Goal: Task Accomplishment & Management: Manage account settings

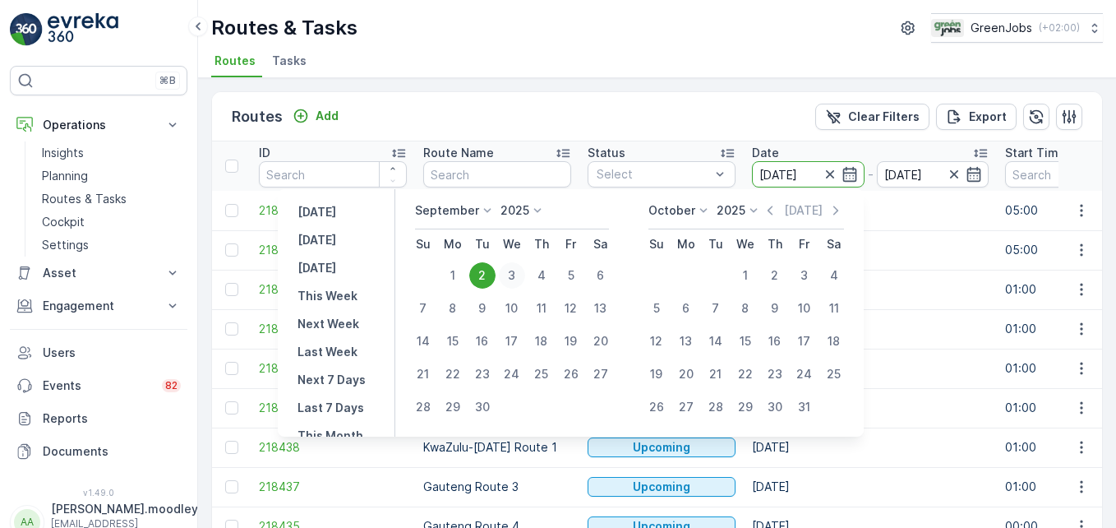
click at [509, 273] on div "3" at bounding box center [512, 275] width 26 height 26
type input "[DATE]"
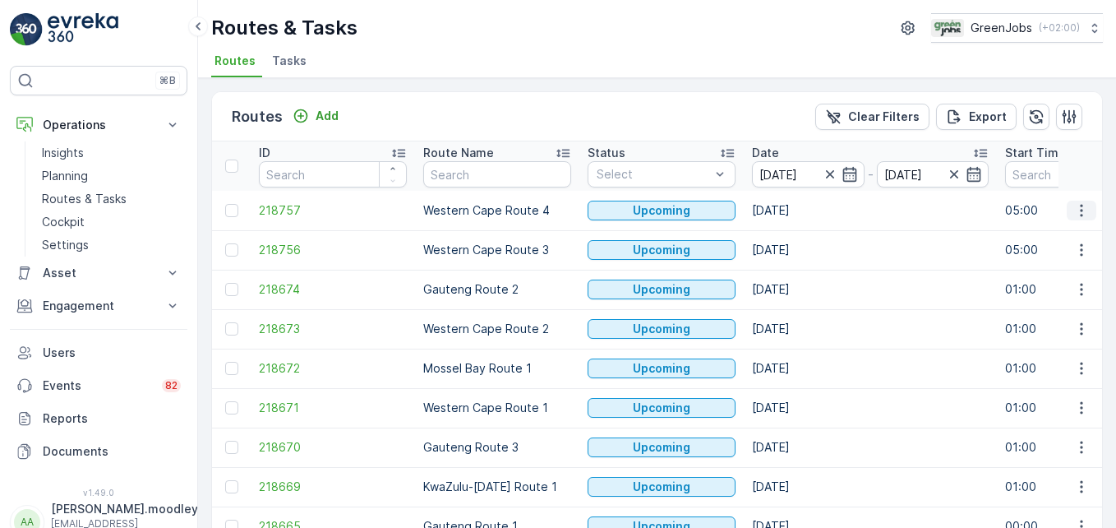
click at [1081, 209] on icon "button" at bounding box center [1082, 210] width 16 height 16
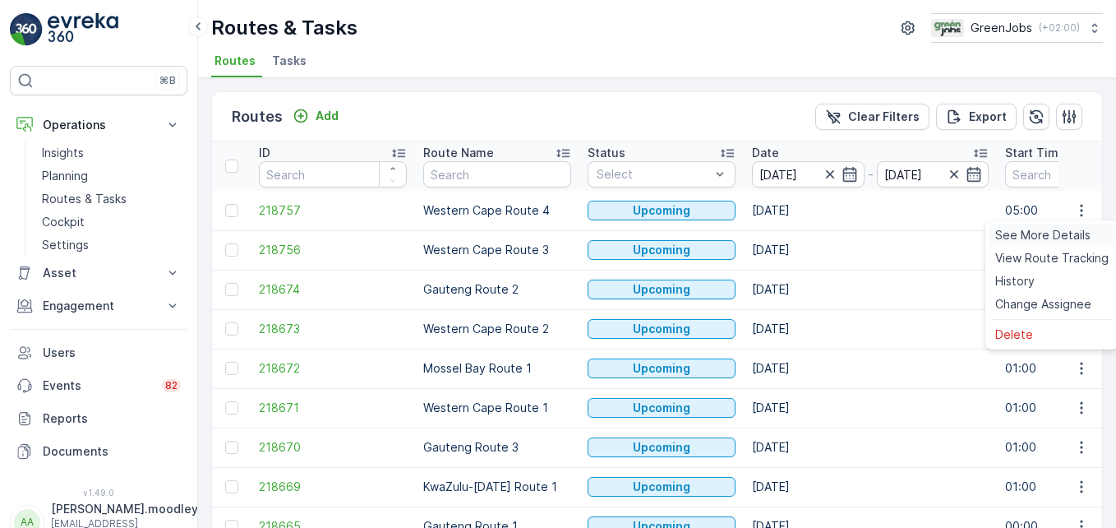
click at [1052, 238] on span "See More Details" at bounding box center [1043, 235] width 95 height 16
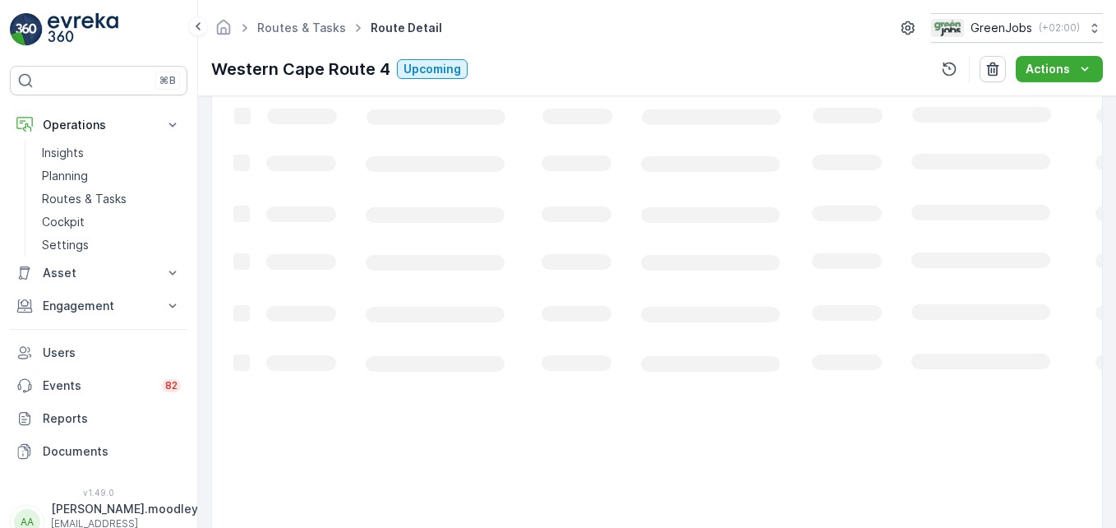
scroll to position [329, 0]
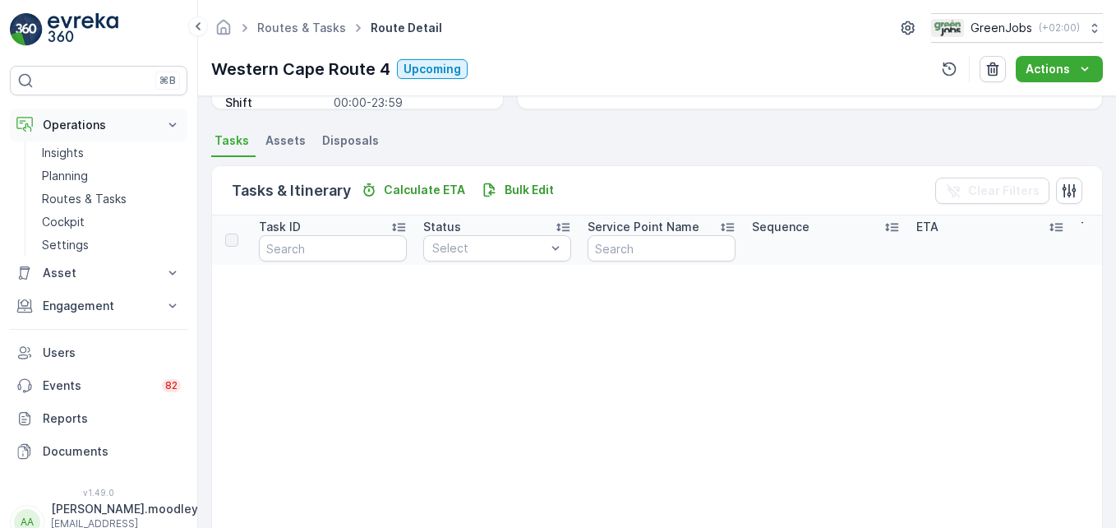
click at [164, 118] on button "Operations" at bounding box center [99, 125] width 178 height 33
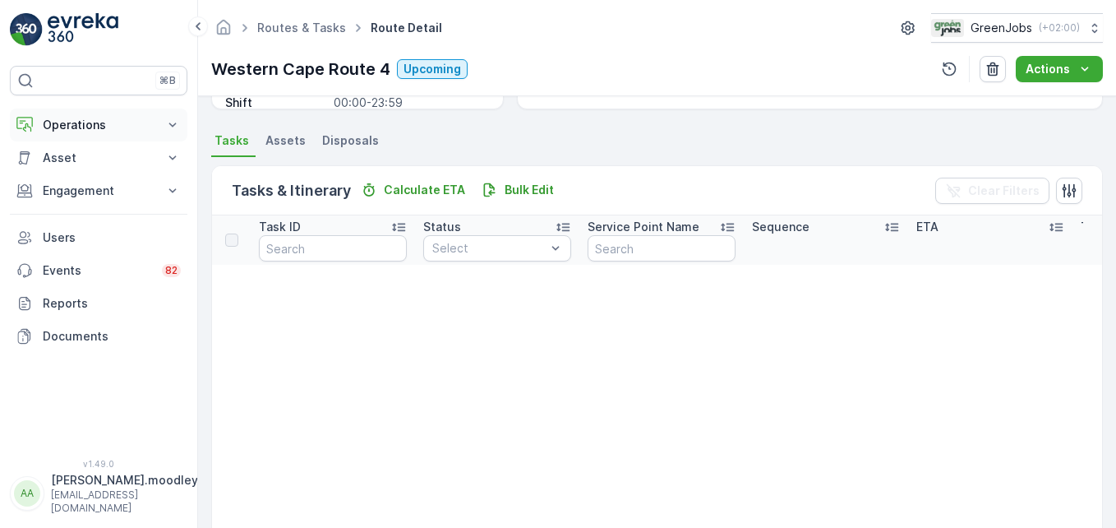
click at [174, 129] on icon at bounding box center [172, 125] width 16 height 16
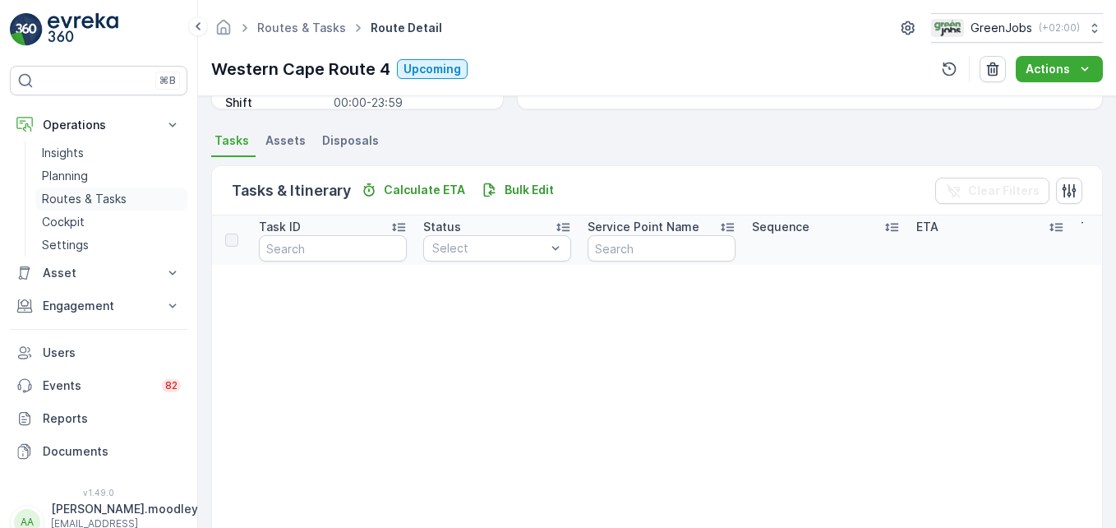
click at [104, 201] on p "Routes & Tasks" at bounding box center [84, 199] width 85 height 16
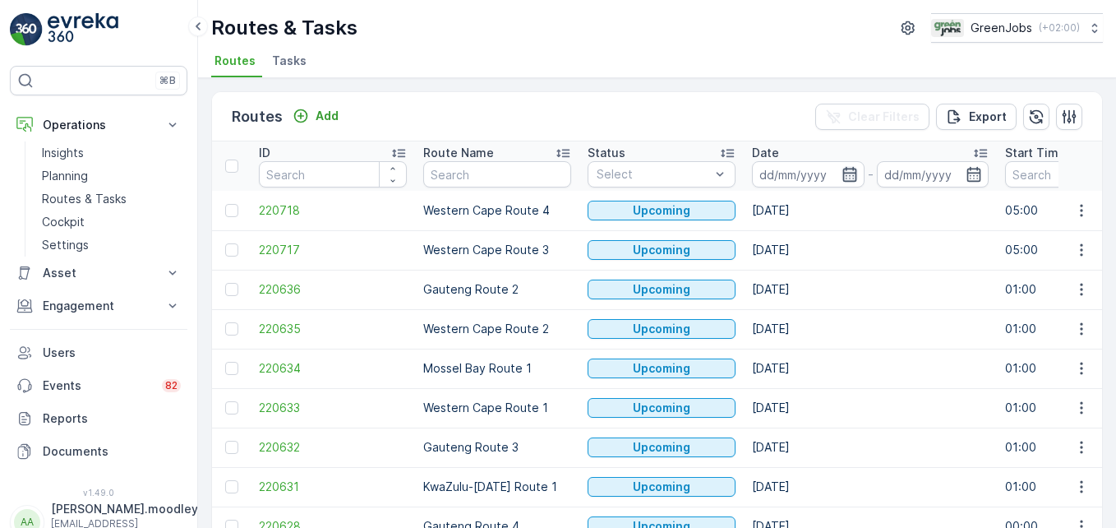
drag, startPoint x: 104, startPoint y: 201, endPoint x: 851, endPoint y: 178, distance: 747.6
click at [851, 178] on icon "button" at bounding box center [850, 174] width 16 height 16
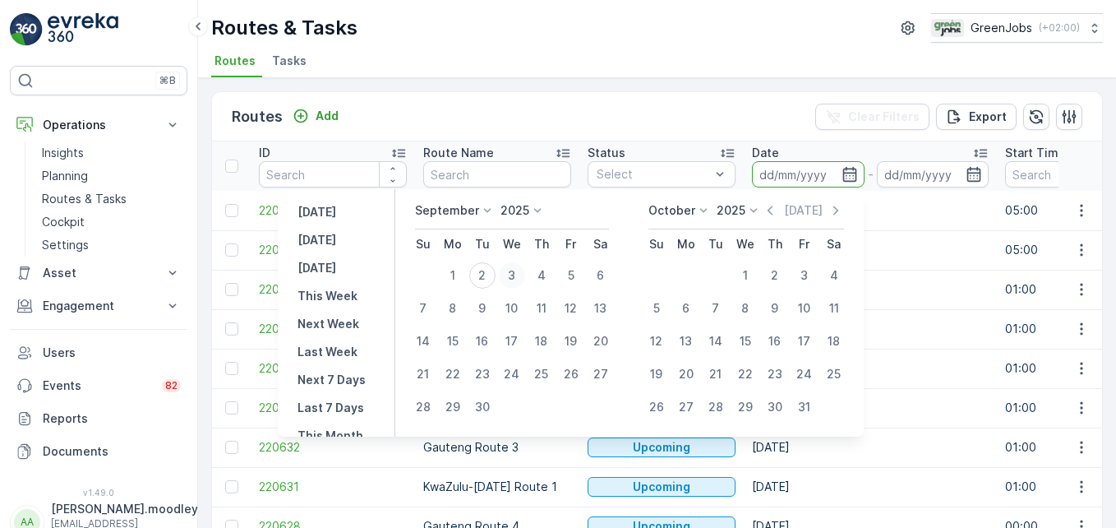
click at [515, 275] on div "3" at bounding box center [512, 275] width 26 height 26
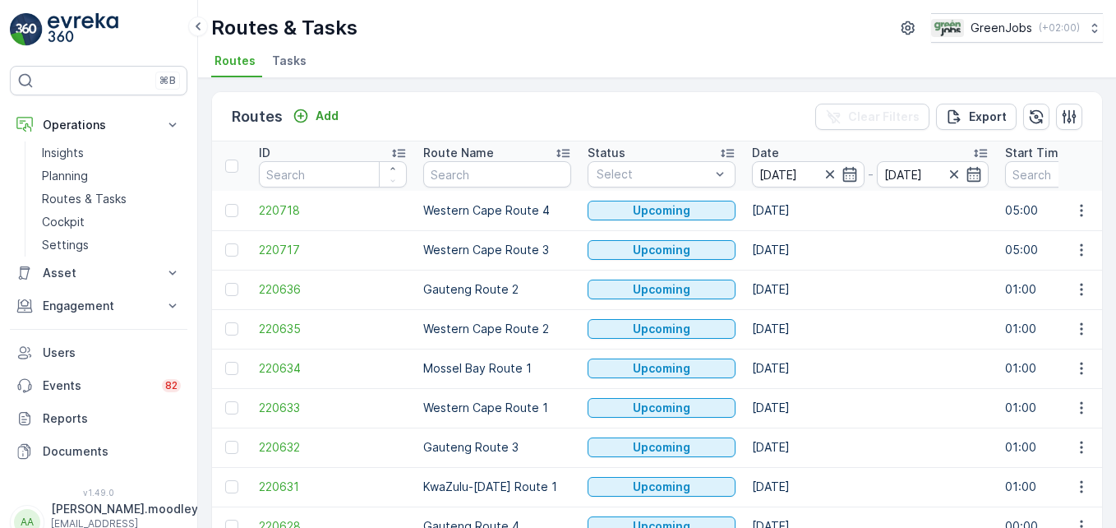
type input "[DATE]"
click at [1079, 217] on icon "button" at bounding box center [1082, 210] width 16 height 16
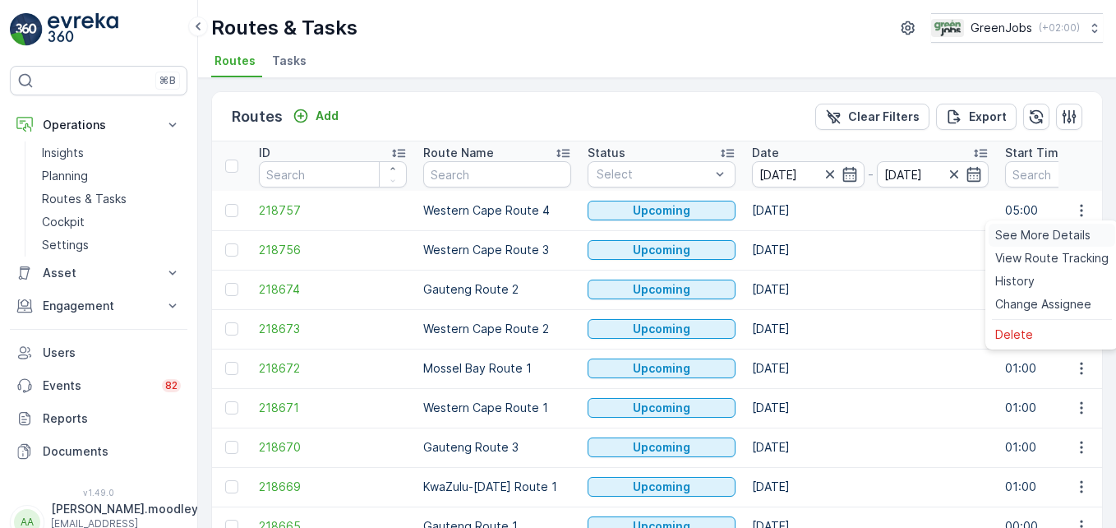
click at [1051, 238] on span "See More Details" at bounding box center [1043, 235] width 95 height 16
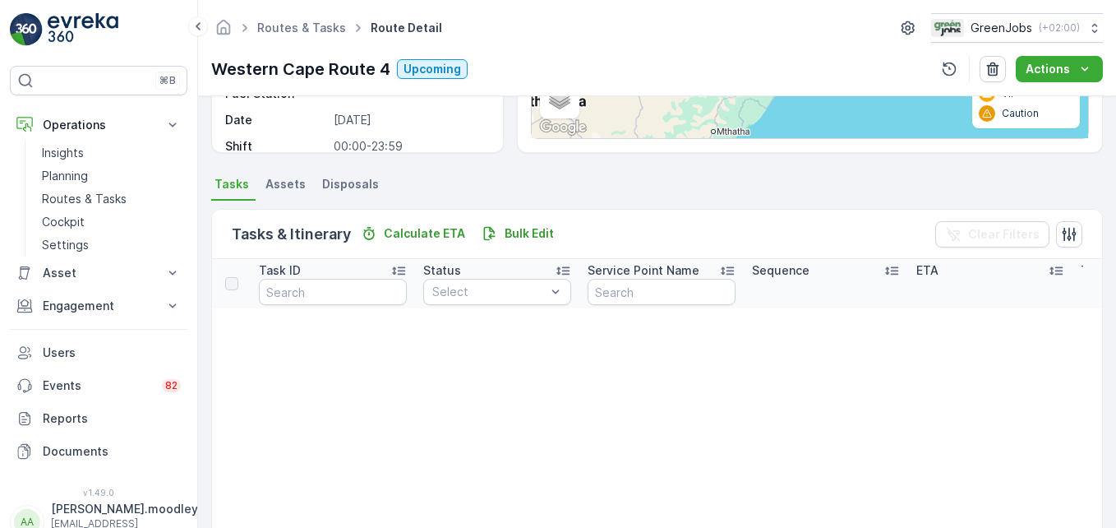
scroll to position [247, 0]
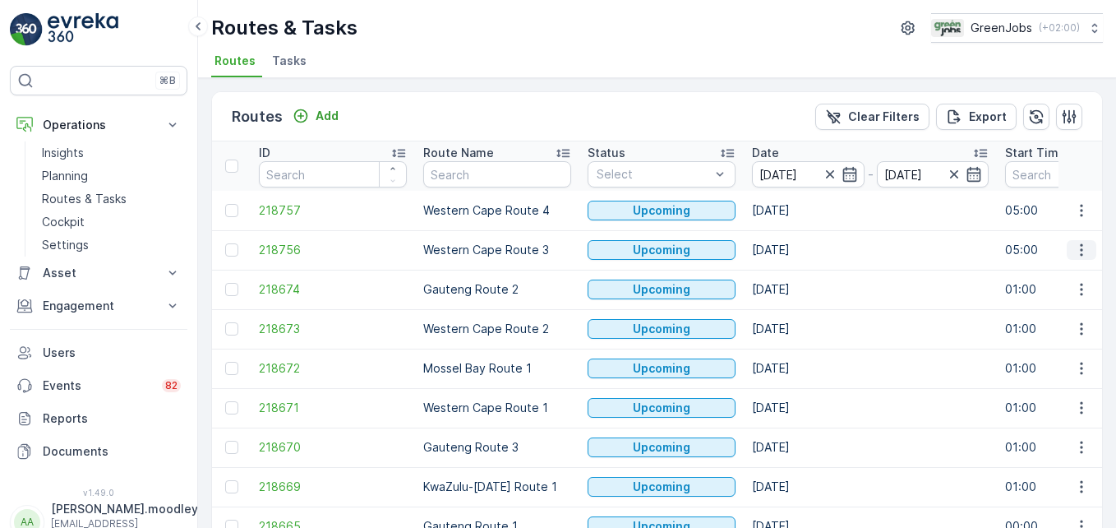
click at [1074, 247] on icon "button" at bounding box center [1082, 250] width 16 height 16
click at [1063, 276] on span "See More Details" at bounding box center [1043, 274] width 95 height 16
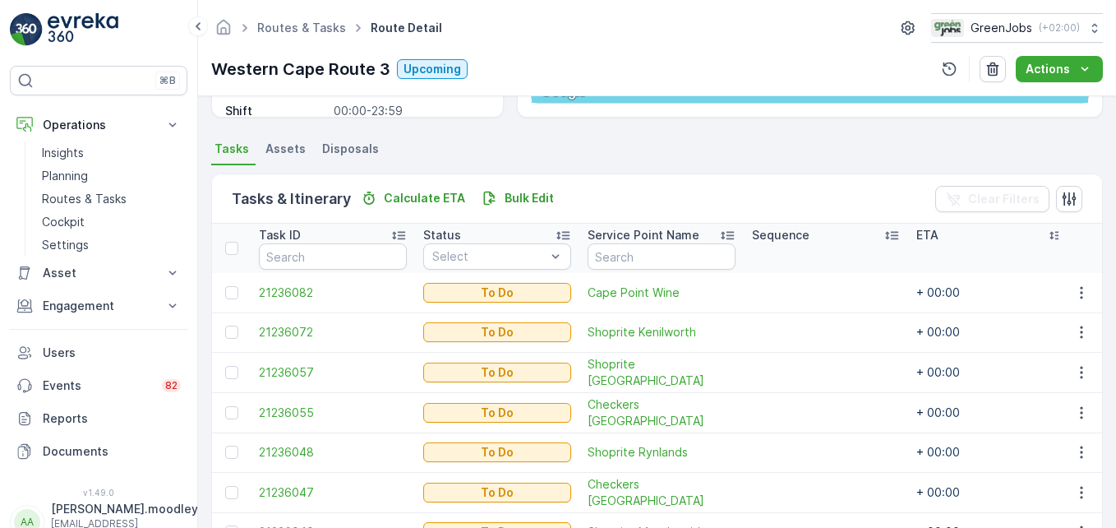
scroll to position [403, 0]
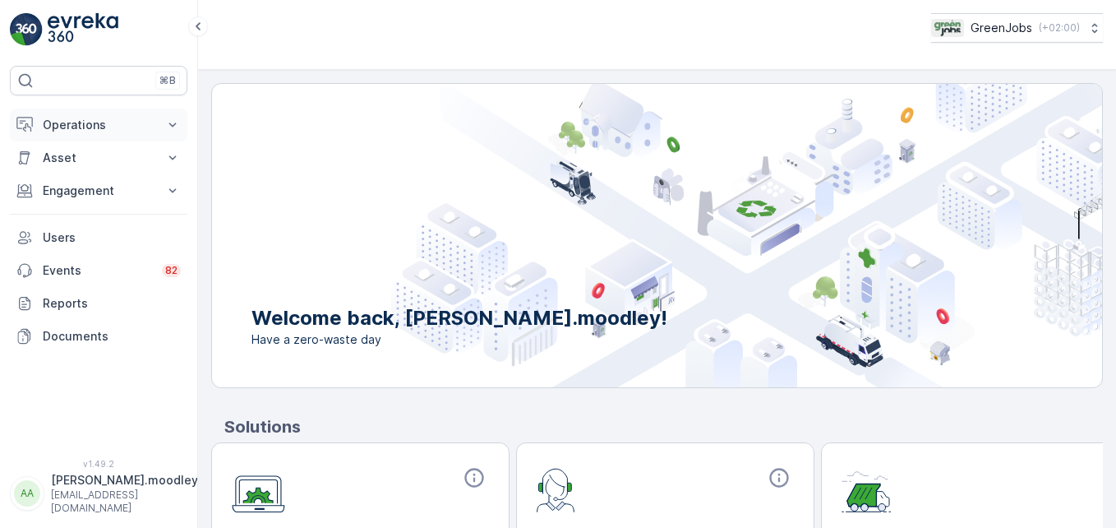
click at [172, 122] on icon at bounding box center [172, 125] width 16 height 16
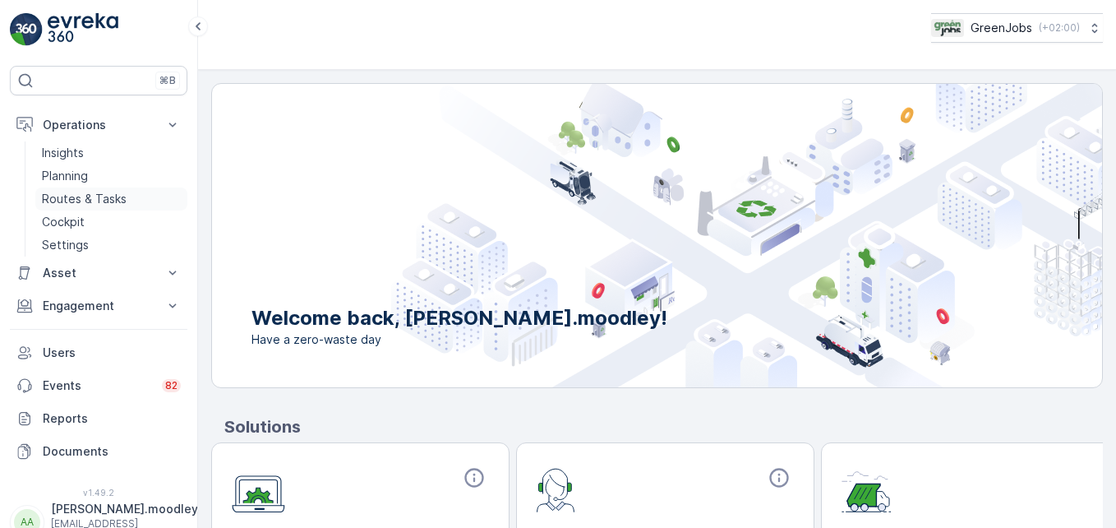
click at [106, 201] on p "Routes & Tasks" at bounding box center [84, 199] width 85 height 16
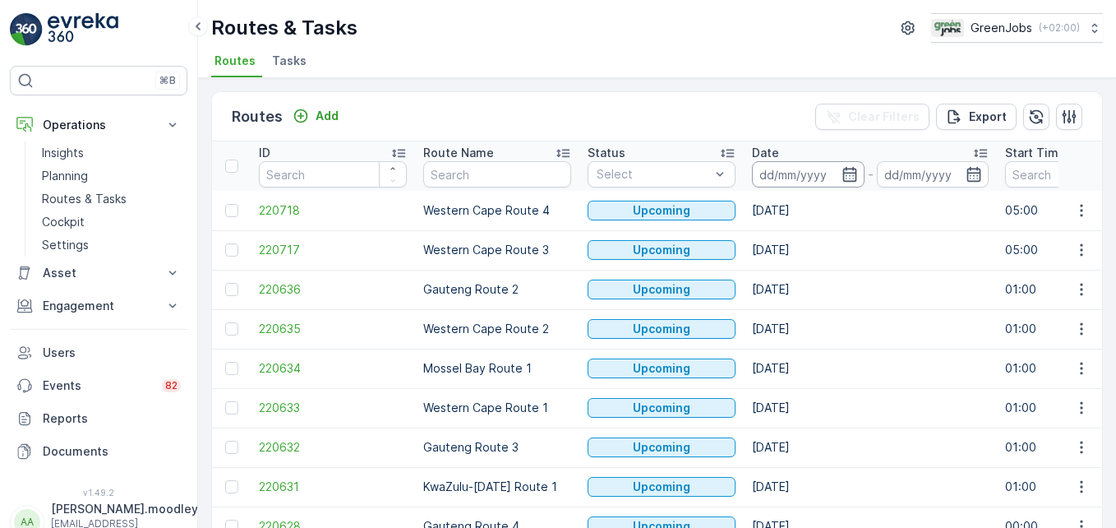
click at [782, 169] on input at bounding box center [808, 174] width 113 height 26
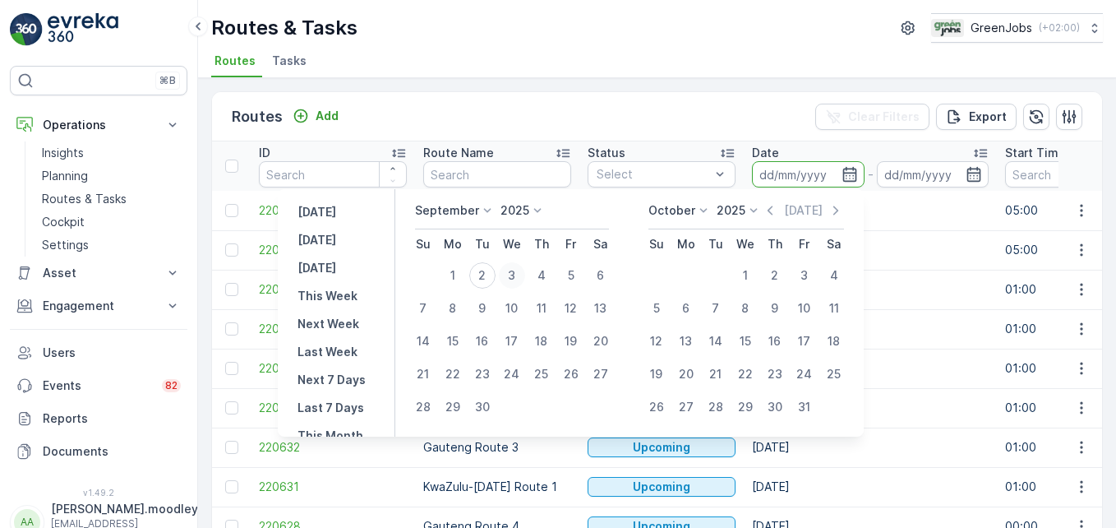
click at [510, 270] on div "3" at bounding box center [512, 275] width 26 height 26
type input "[DATE]"
click at [510, 270] on div "3" at bounding box center [512, 275] width 26 height 26
type input "[DATE]"
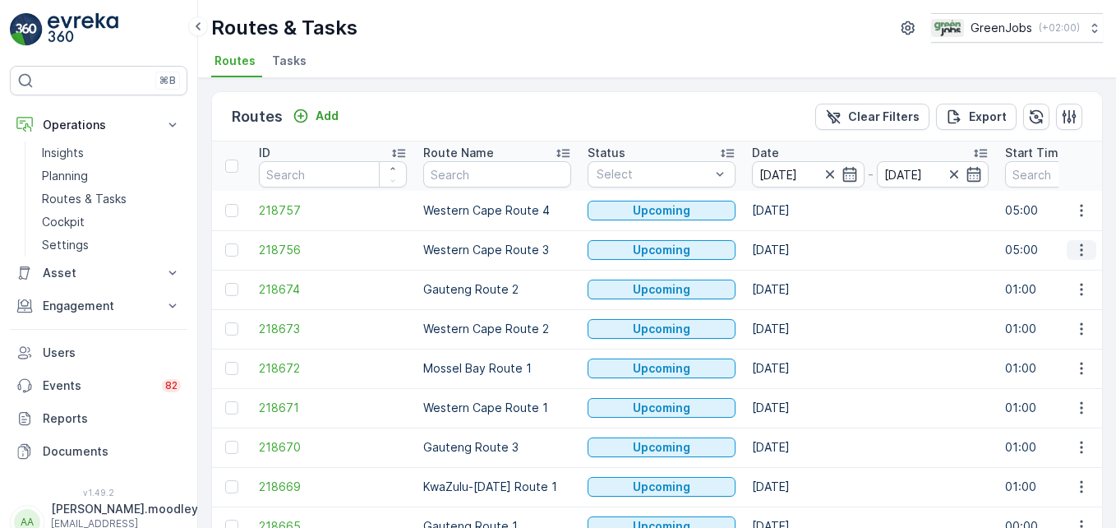
click at [798, 251] on icon "button" at bounding box center [1082, 250] width 16 height 16
click at [798, 274] on span "See More Details" at bounding box center [1043, 274] width 95 height 16
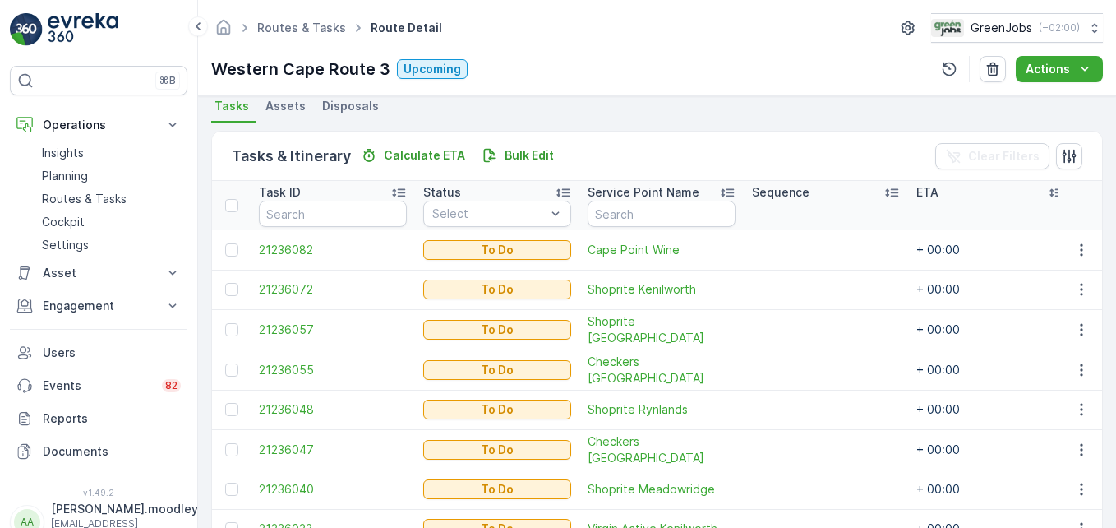
scroll to position [500, 0]
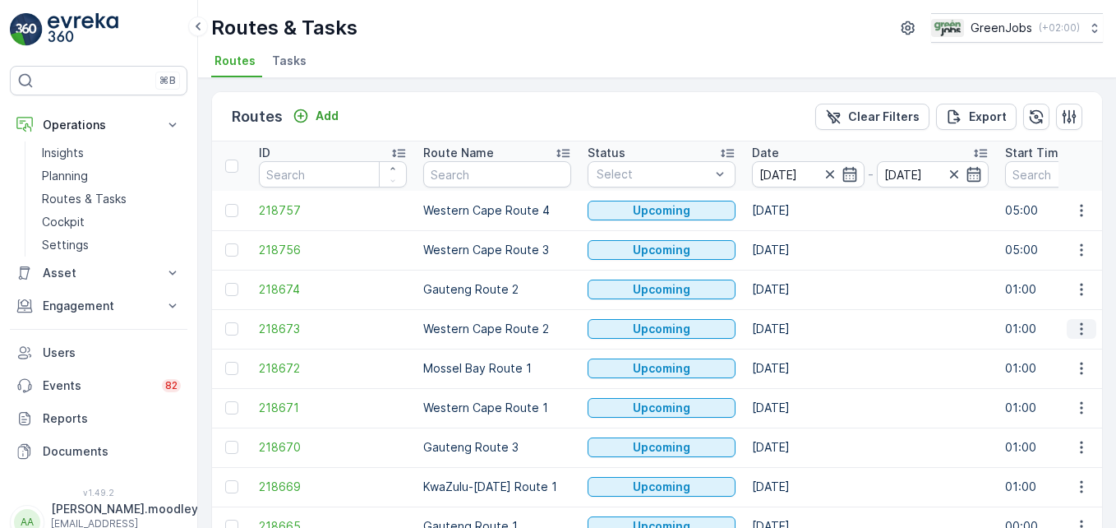
click at [798, 325] on icon "button" at bounding box center [1082, 329] width 16 height 16
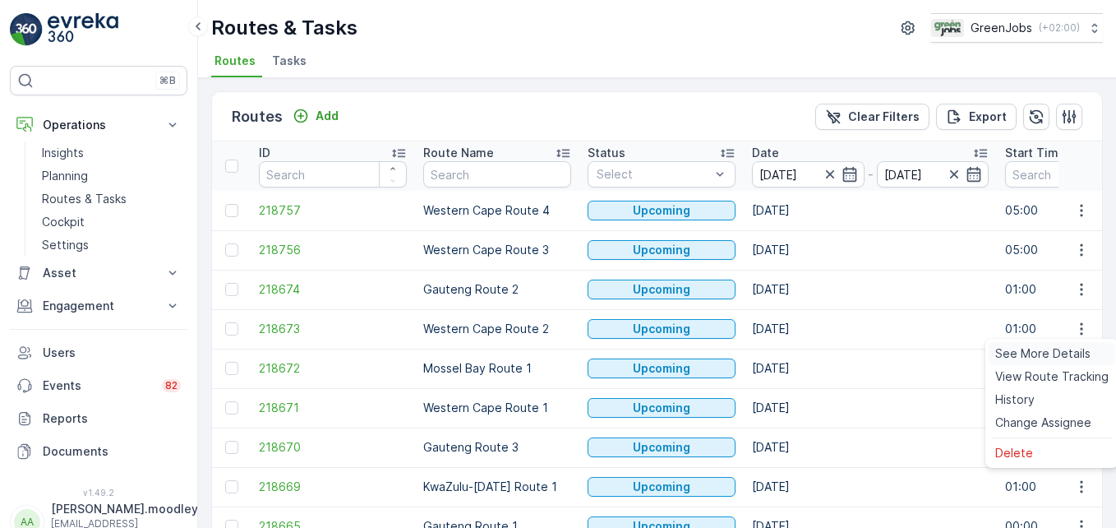
click at [798, 355] on span "See More Details" at bounding box center [1043, 353] width 95 height 16
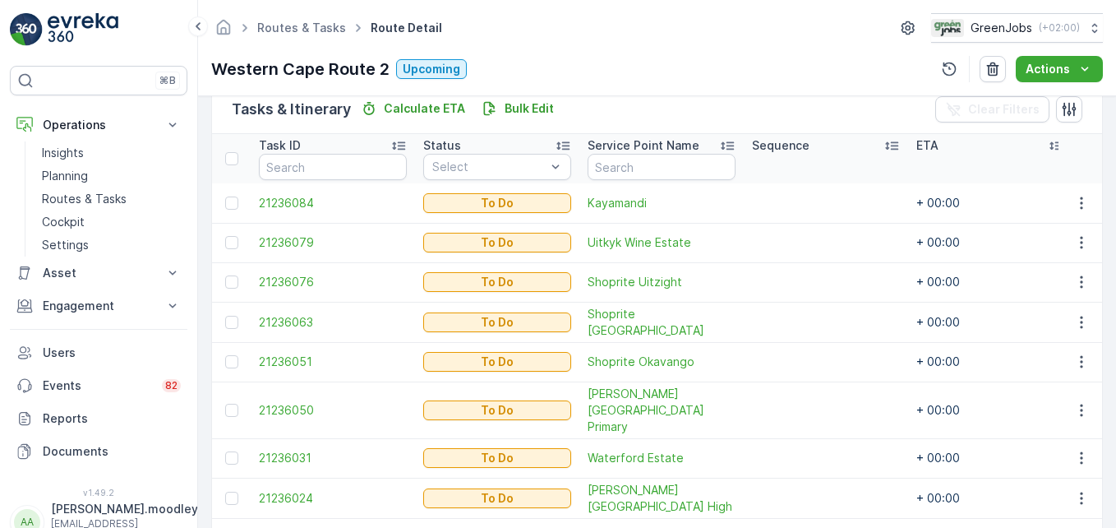
scroll to position [411, 0]
click at [798, 284] on icon "button" at bounding box center [1082, 281] width 16 height 16
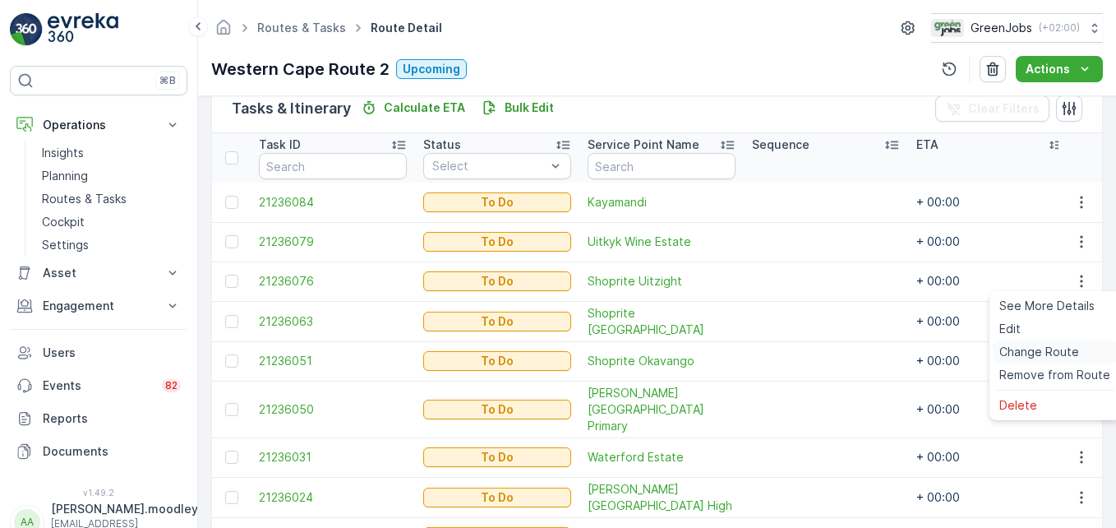
click at [798, 352] on span "Change Route" at bounding box center [1040, 352] width 80 height 16
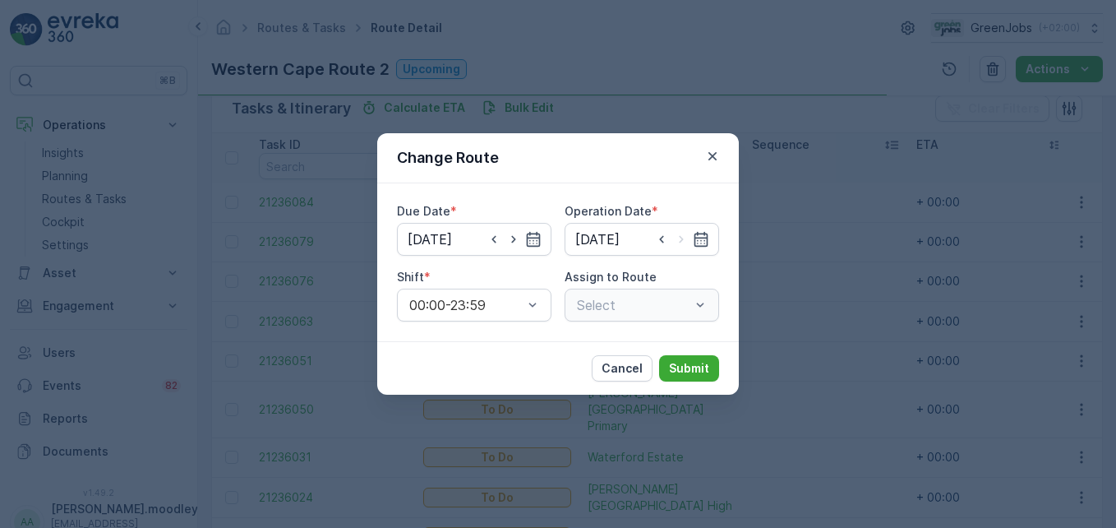
type input "[DATE]"
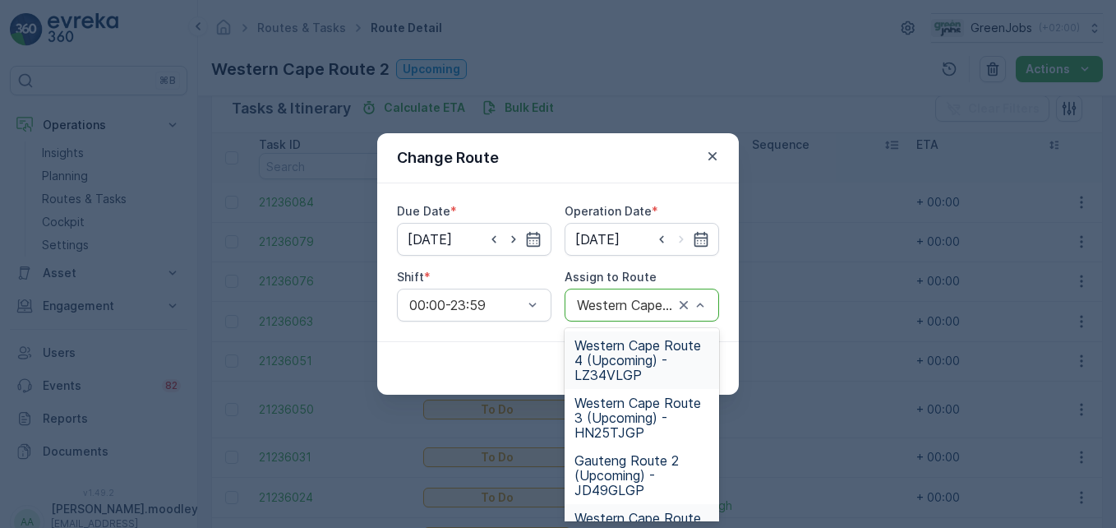
click at [713, 307] on div "Western Cape Route 2 (Upcoming) - KT96WKGP" at bounding box center [642, 305] width 155 height 33
click at [631, 355] on span "Western Cape Route 4 (Upcoming) - LZ34VLGP" at bounding box center [642, 360] width 135 height 44
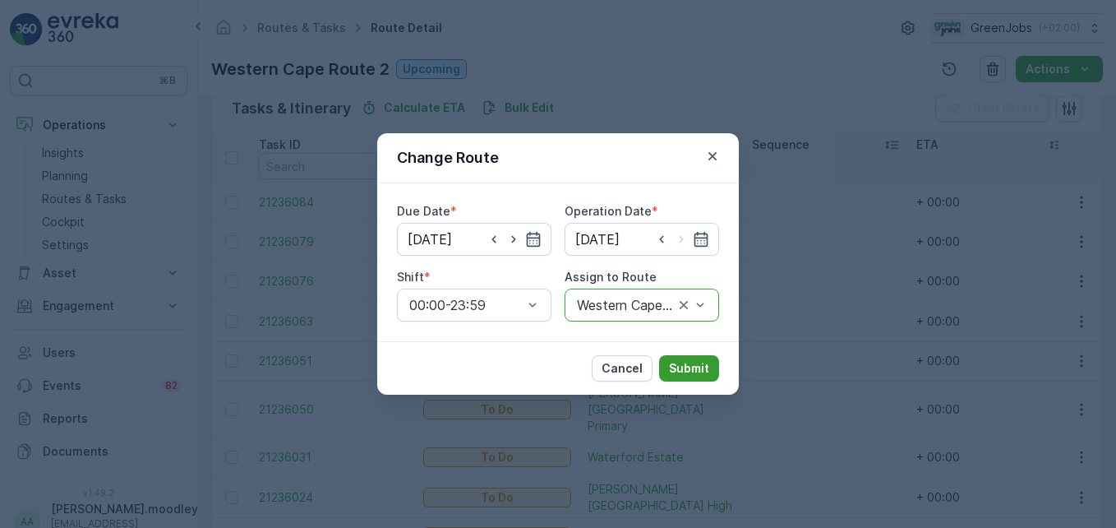
click at [700, 359] on button "Submit" at bounding box center [689, 368] width 60 height 26
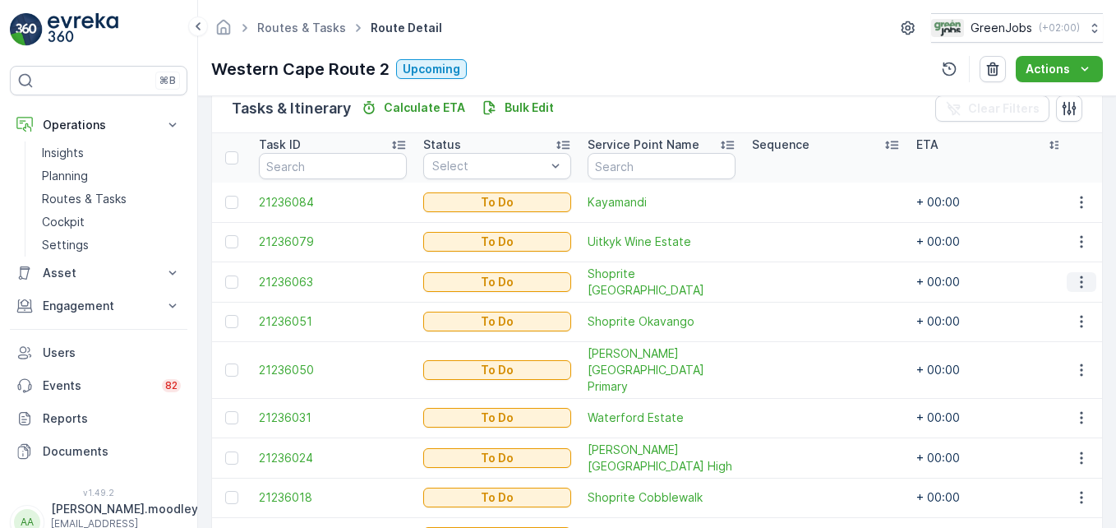
click at [798, 286] on icon "button" at bounding box center [1082, 282] width 16 height 16
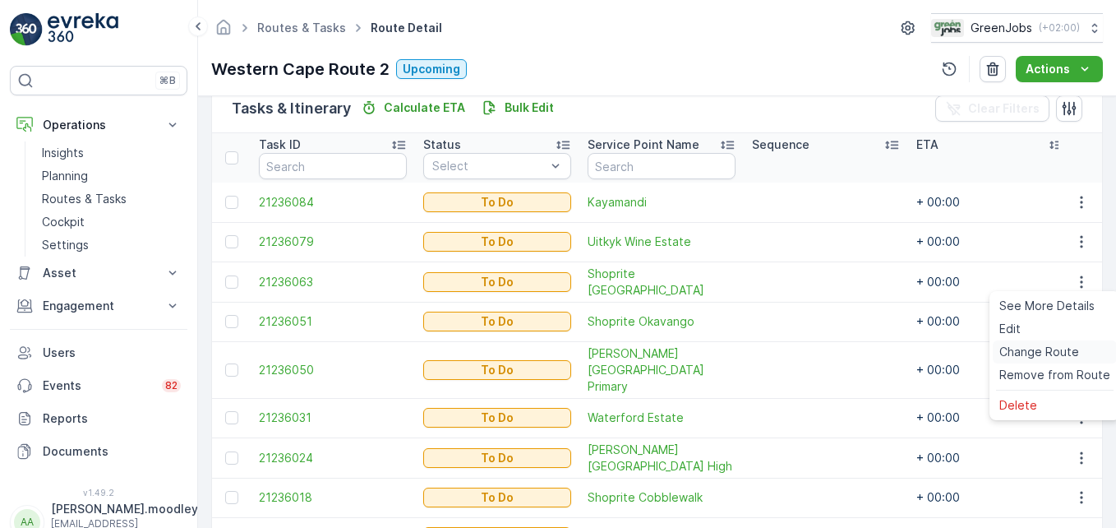
click at [798, 353] on span "Change Route" at bounding box center [1040, 352] width 80 height 16
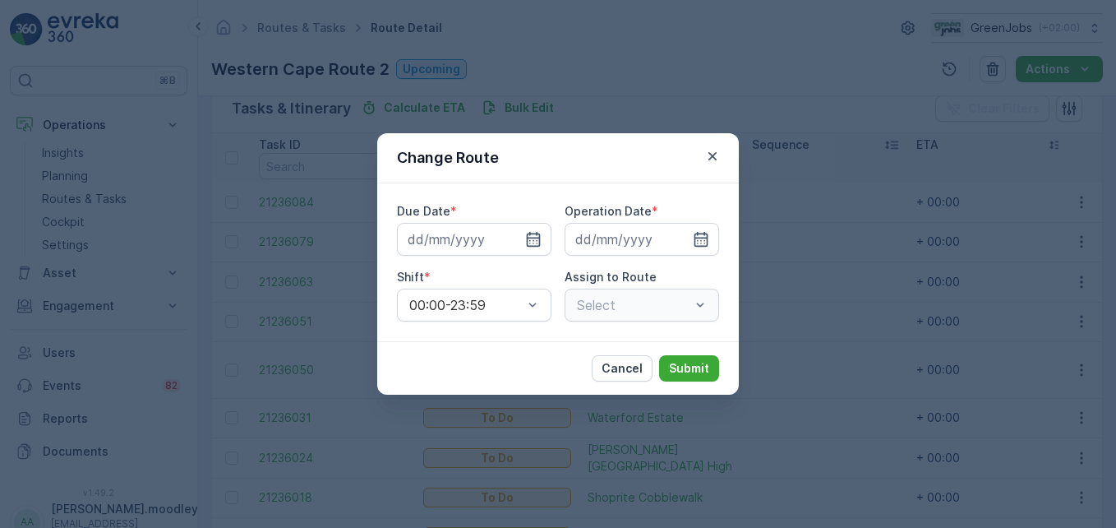
type input "[DATE]"
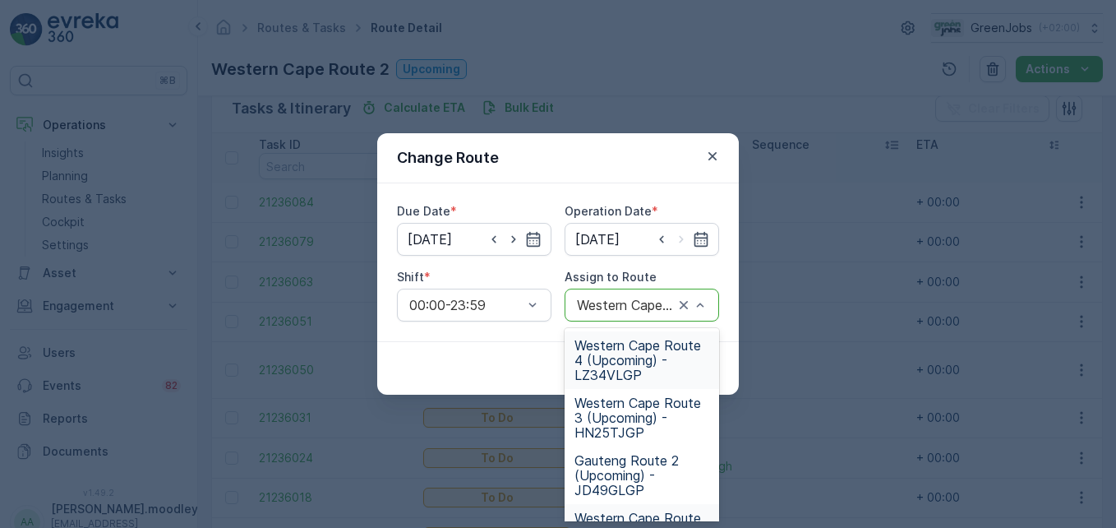
click at [609, 365] on span "Western Cape Route 4 (Upcoming) - LZ34VLGP" at bounding box center [642, 360] width 135 height 44
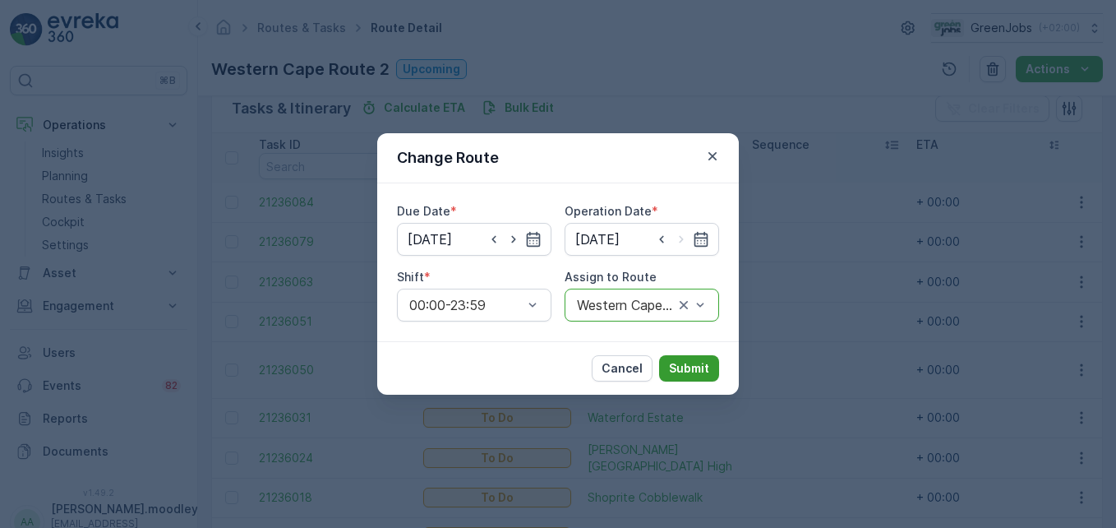
click at [704, 368] on p "Submit" at bounding box center [689, 368] width 40 height 16
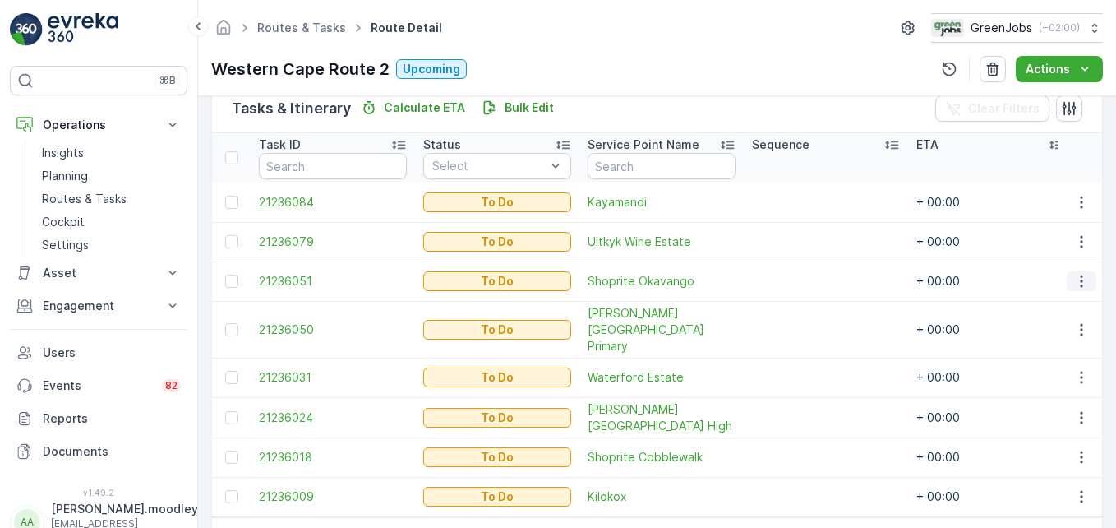
click at [798, 276] on icon "button" at bounding box center [1082, 281] width 16 height 16
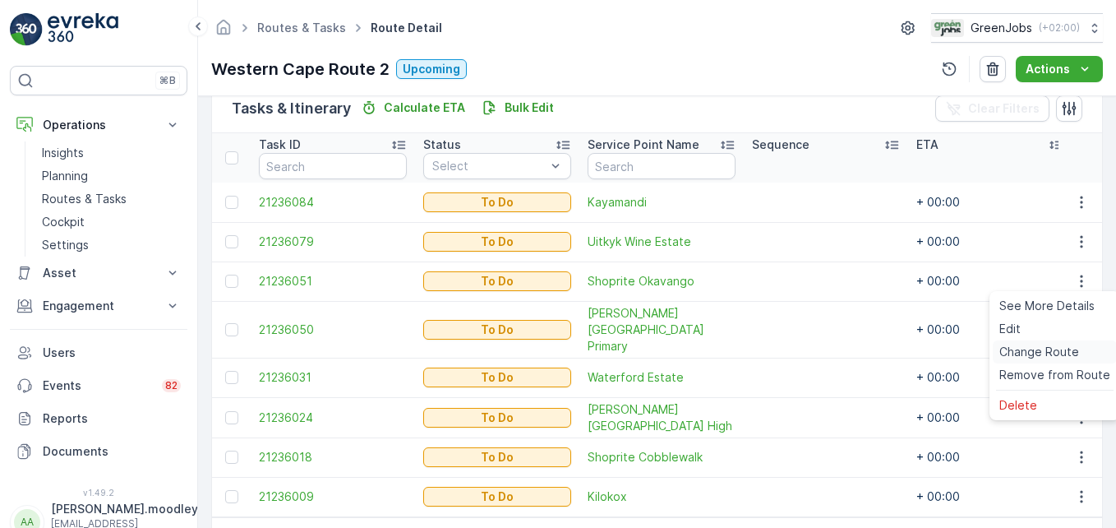
click at [798, 353] on span "Change Route" at bounding box center [1040, 352] width 80 height 16
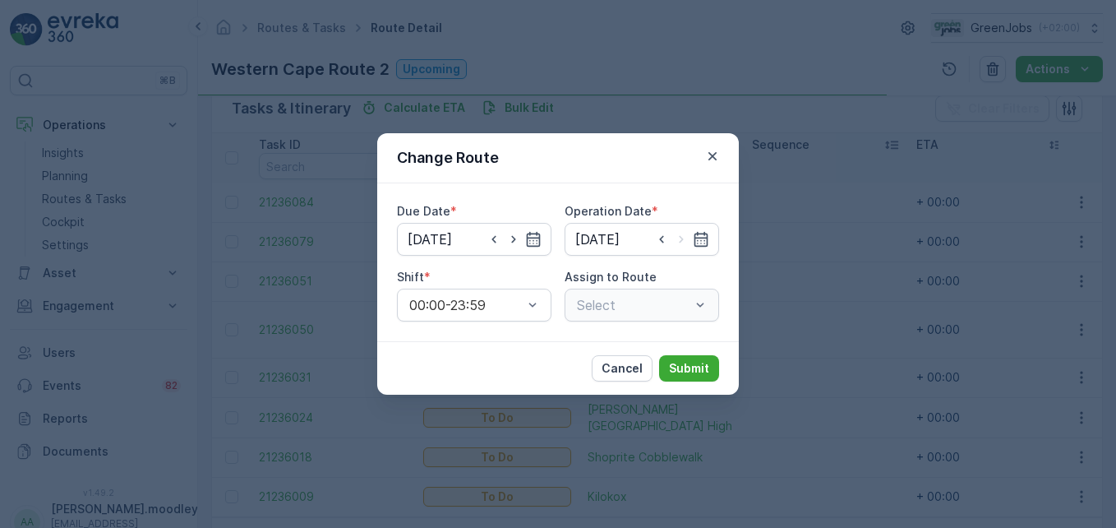
type input "[DATE]"
click at [709, 297] on div "Western Cape Route 2 (Upcoming) - KT96WKGP" at bounding box center [642, 305] width 155 height 33
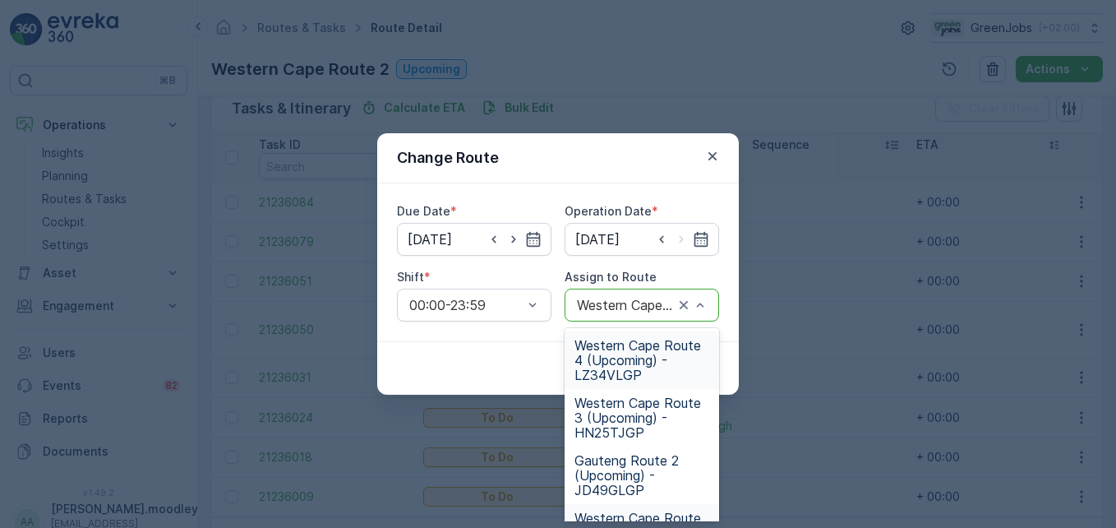
click at [607, 365] on span "Western Cape Route 4 (Upcoming) - LZ34VLGP" at bounding box center [642, 360] width 135 height 44
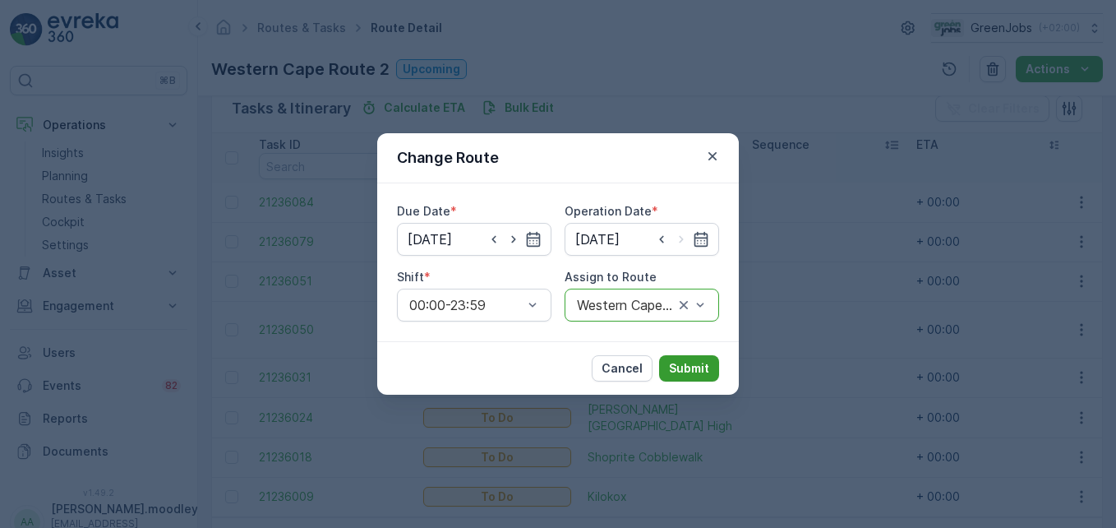
click at [680, 361] on p "Submit" at bounding box center [689, 368] width 40 height 16
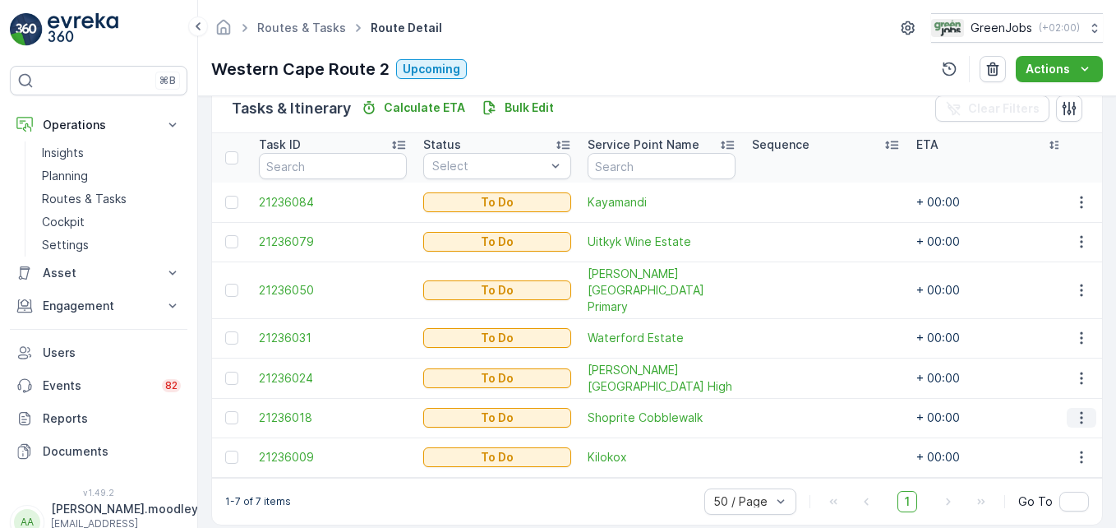
click at [798, 409] on icon "button" at bounding box center [1082, 417] width 16 height 16
click at [798, 317] on span "Change Route" at bounding box center [1040, 321] width 80 height 16
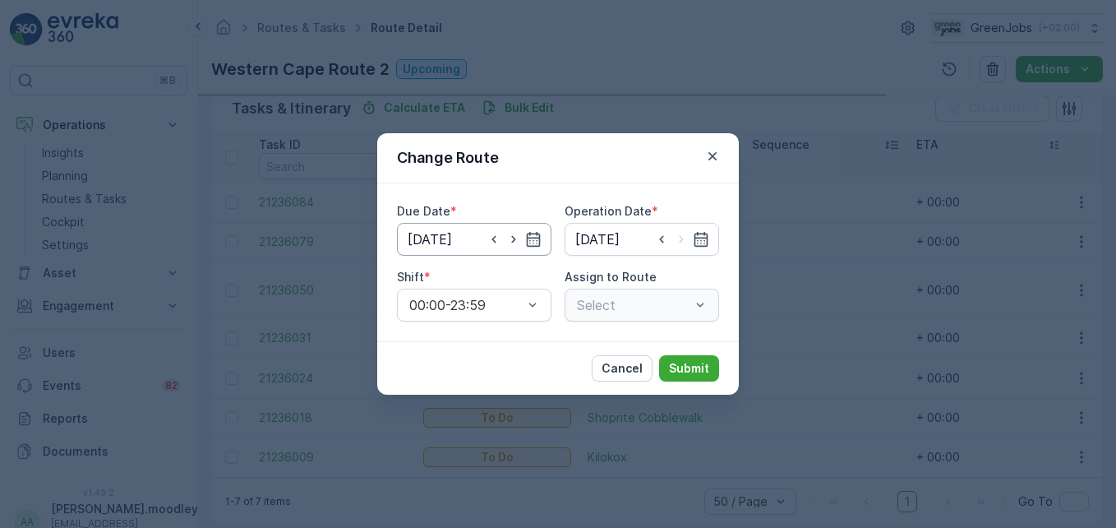
type input "[DATE]"
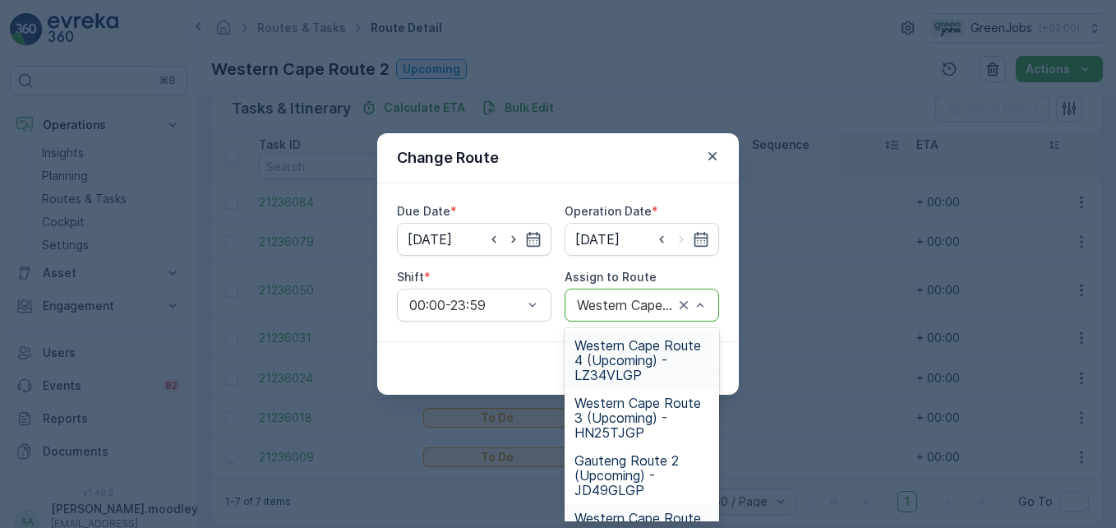
click at [610, 372] on span "Western Cape Route 4 (Upcoming) - LZ34VLGP" at bounding box center [642, 360] width 135 height 44
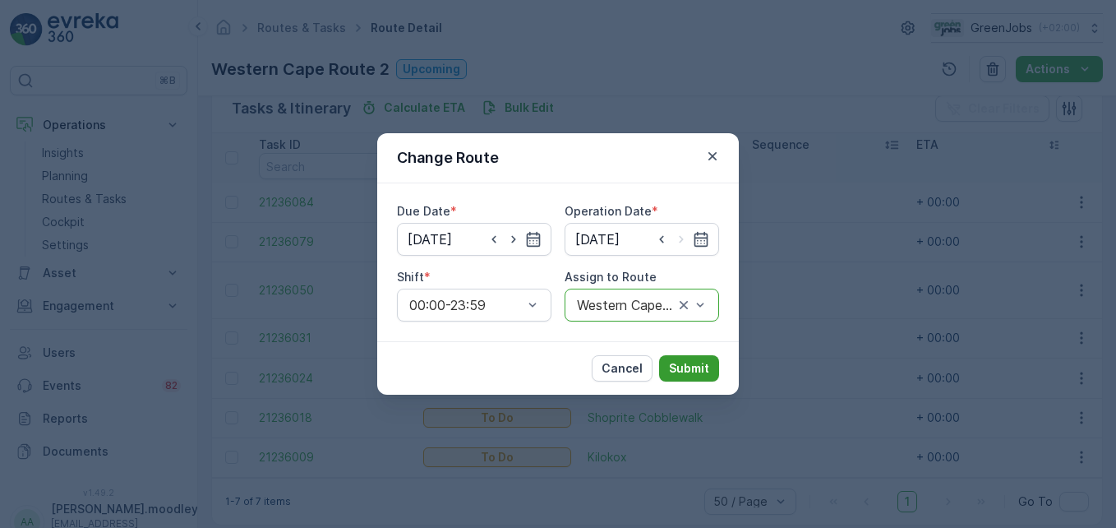
click at [691, 358] on button "Submit" at bounding box center [689, 368] width 60 height 26
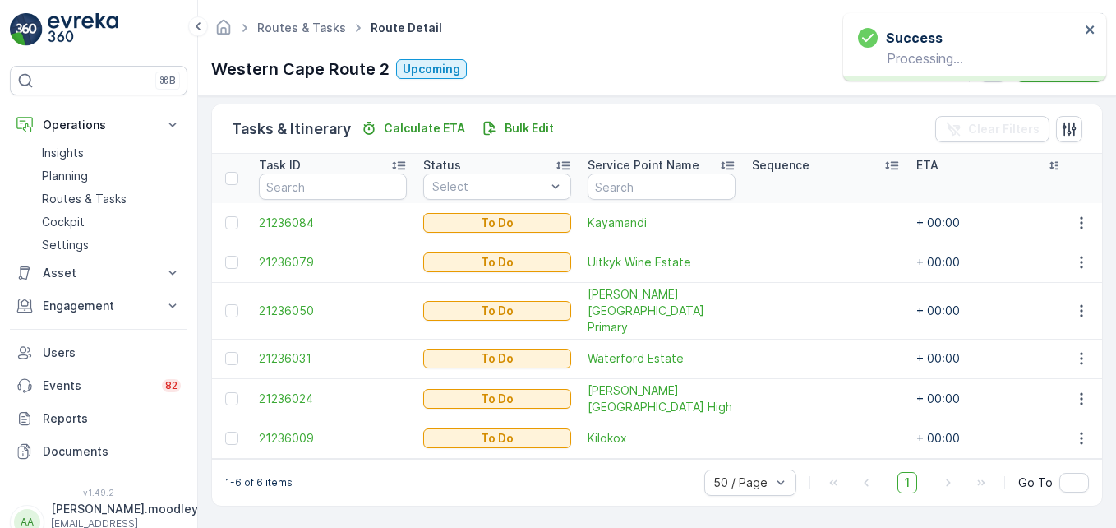
scroll to position [381, 0]
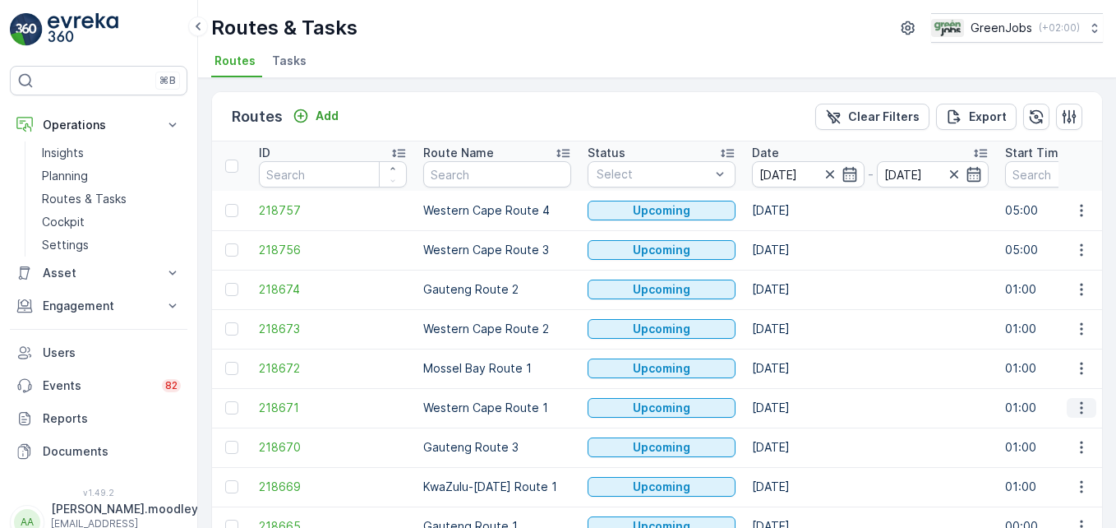
click at [798, 407] on icon "button" at bounding box center [1082, 408] width 16 height 16
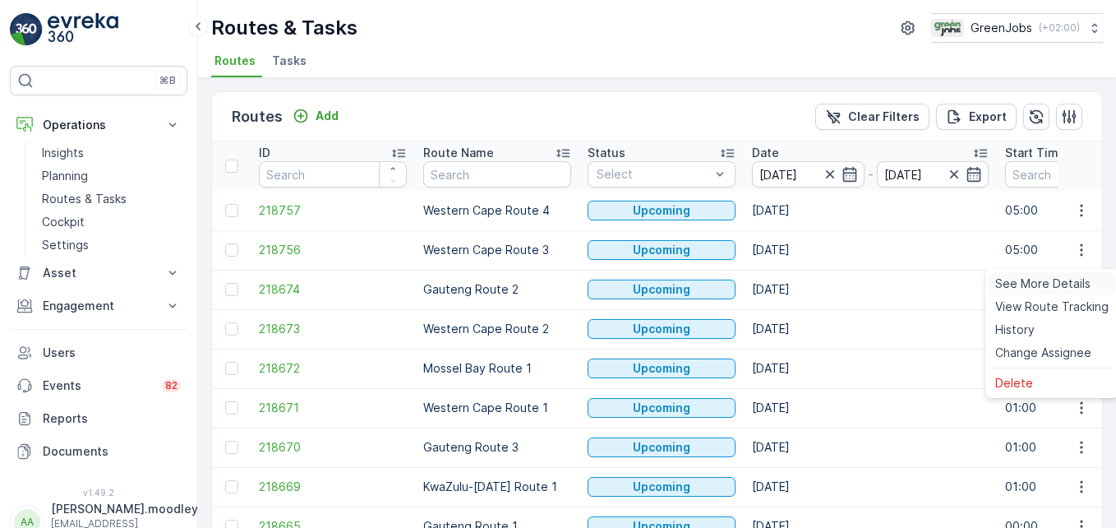
click at [798, 284] on span "See More Details" at bounding box center [1043, 283] width 95 height 16
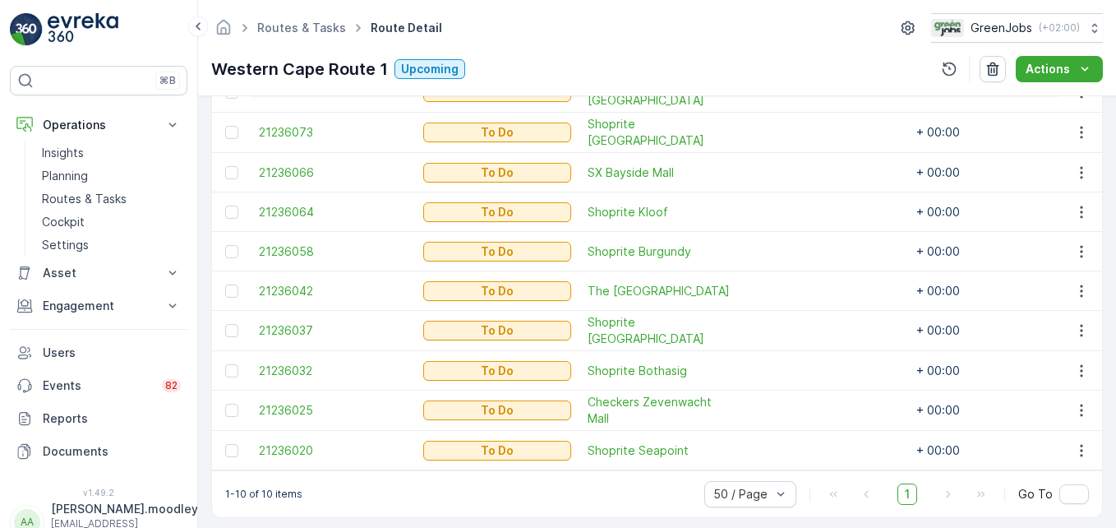
scroll to position [538, 0]
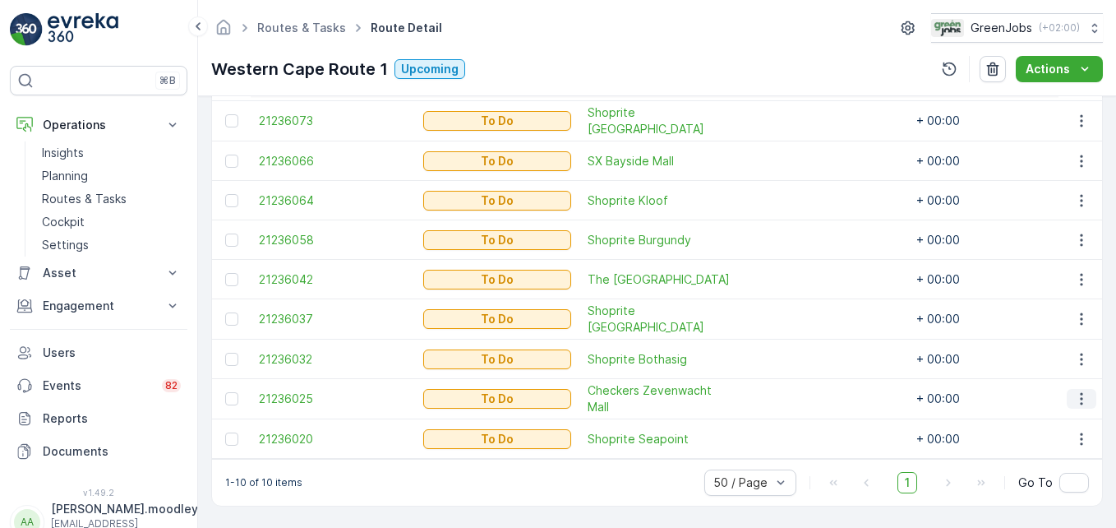
click at [798, 395] on icon "button" at bounding box center [1081, 399] width 2 height 12
click at [798, 312] on span "Change Route" at bounding box center [1040, 312] width 80 height 16
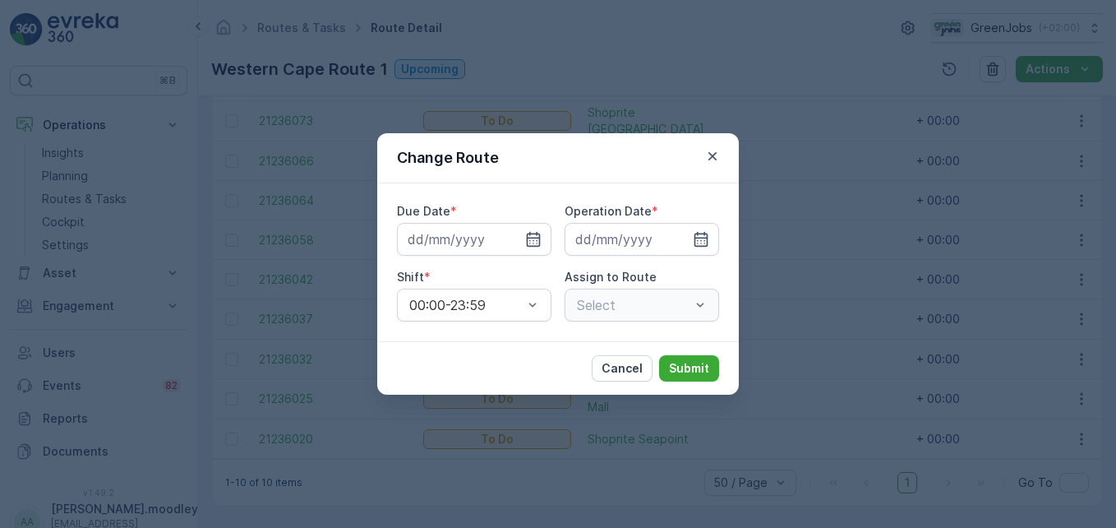
type input "[DATE]"
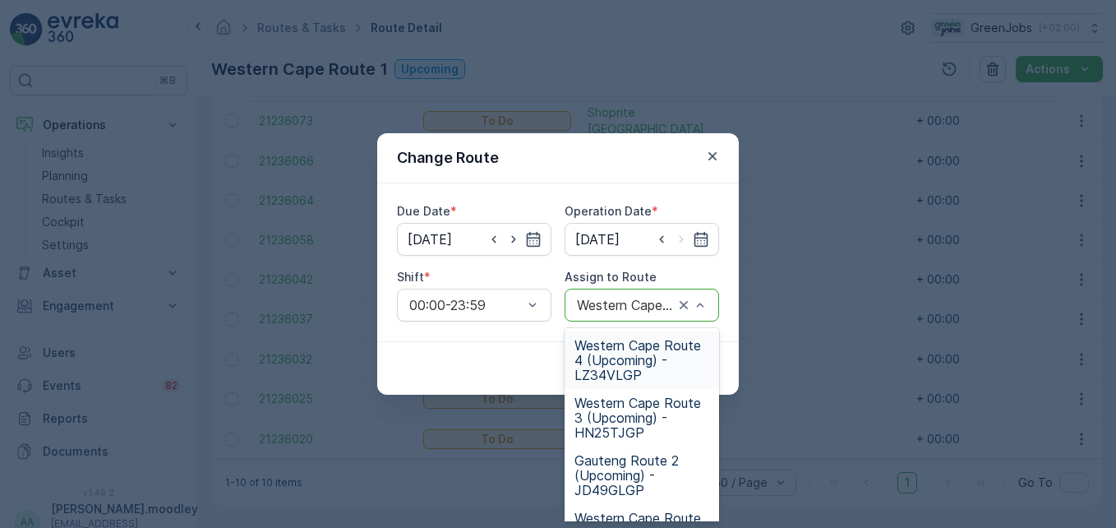
click at [631, 358] on span "Western Cape Route 4 (Upcoming) - LZ34VLGP" at bounding box center [642, 360] width 135 height 44
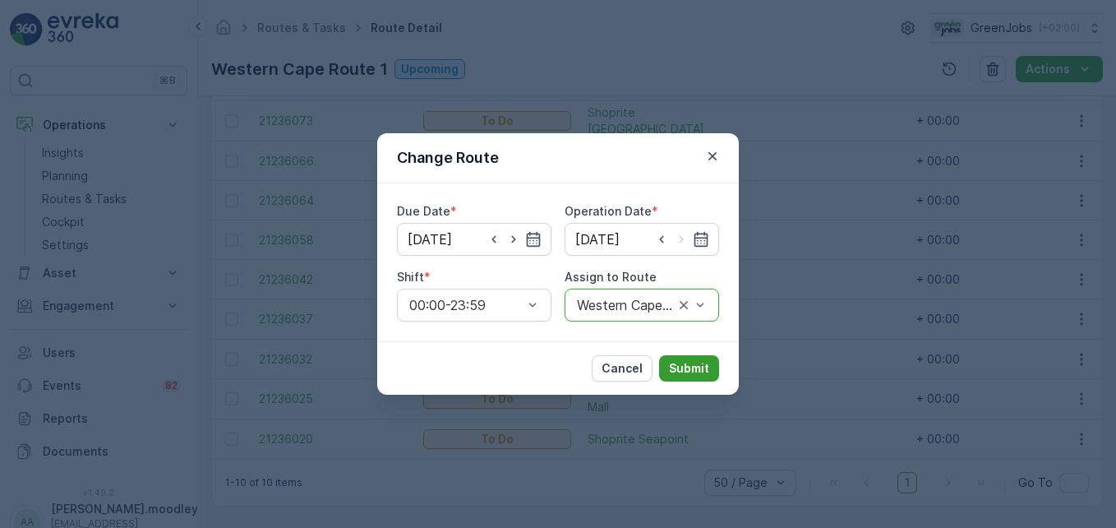
click at [706, 372] on p "Submit" at bounding box center [689, 368] width 40 height 16
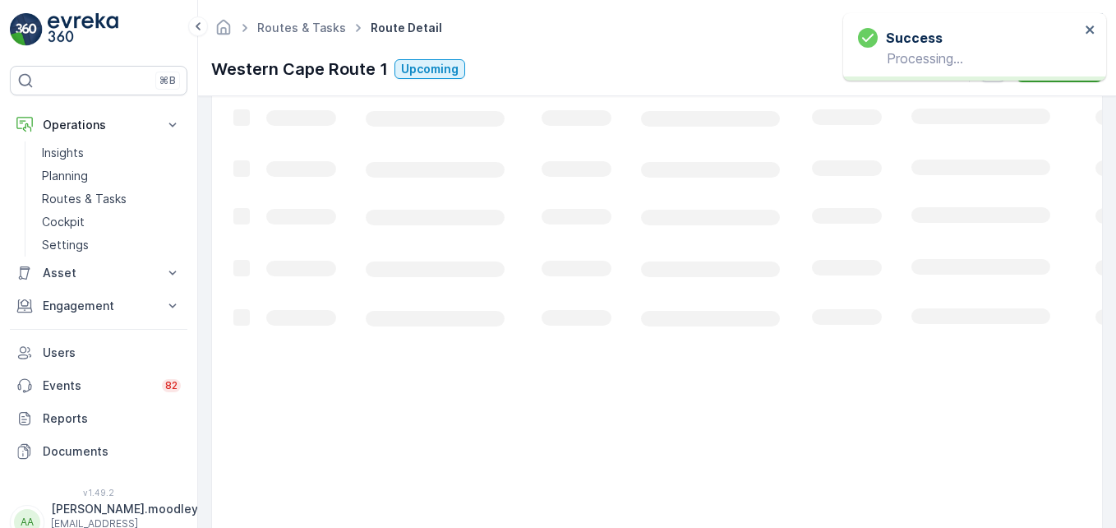
scroll to position [499, 0]
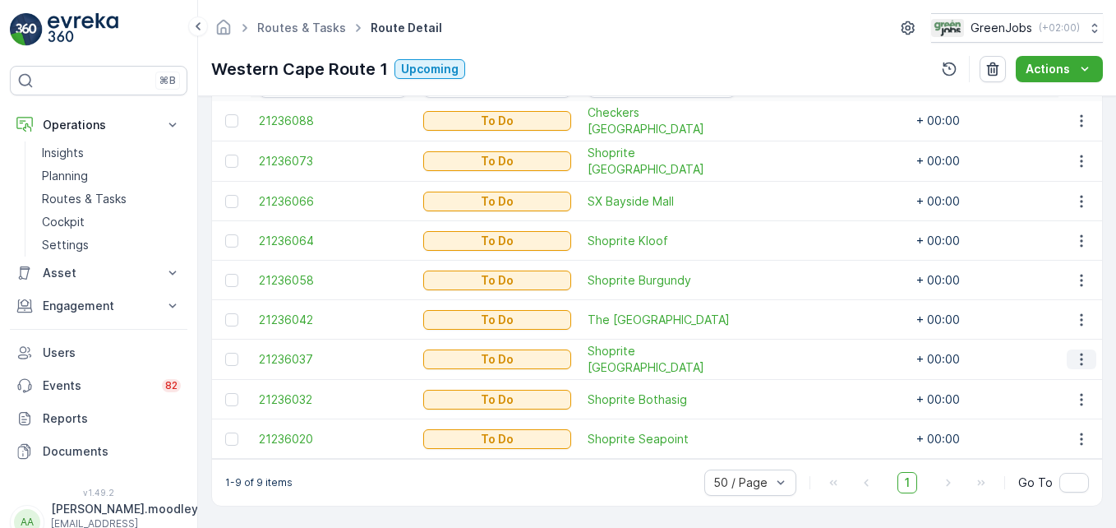
click at [798, 353] on icon "button" at bounding box center [1082, 359] width 16 height 16
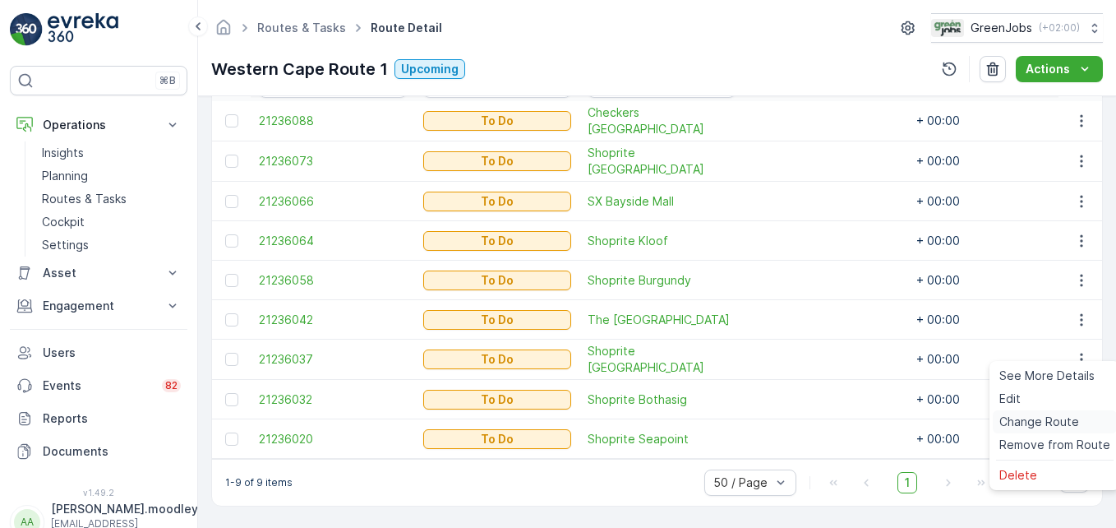
click at [798, 425] on span "Change Route" at bounding box center [1040, 422] width 80 height 16
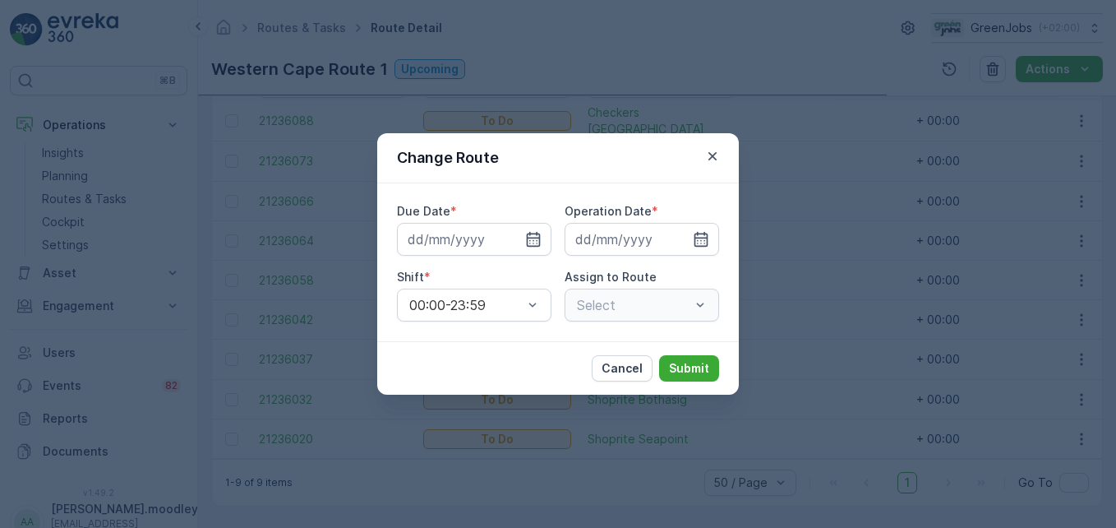
type input "[DATE]"
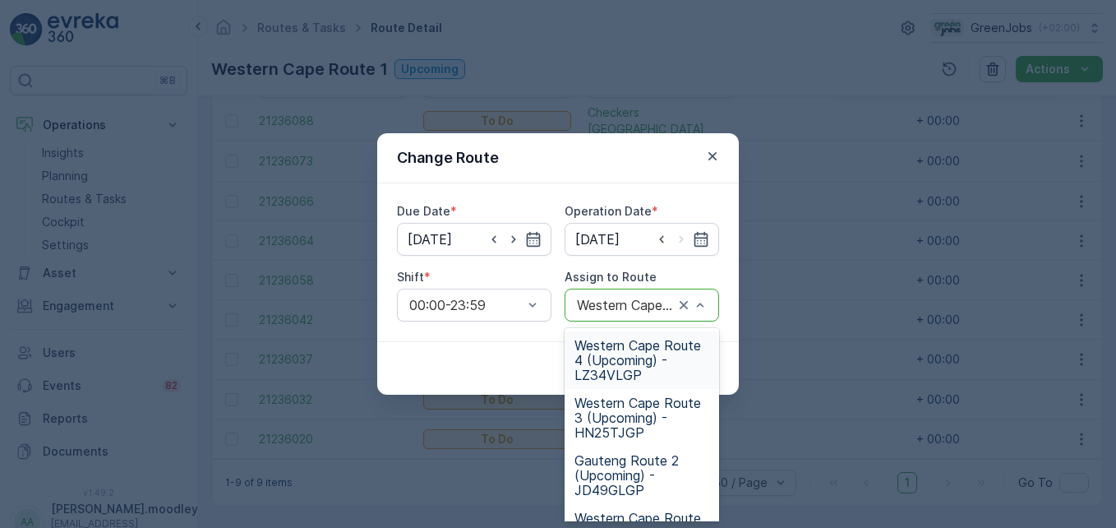
click at [650, 369] on span "Western Cape Route 4 (Upcoming) - LZ34VLGP" at bounding box center [642, 360] width 135 height 44
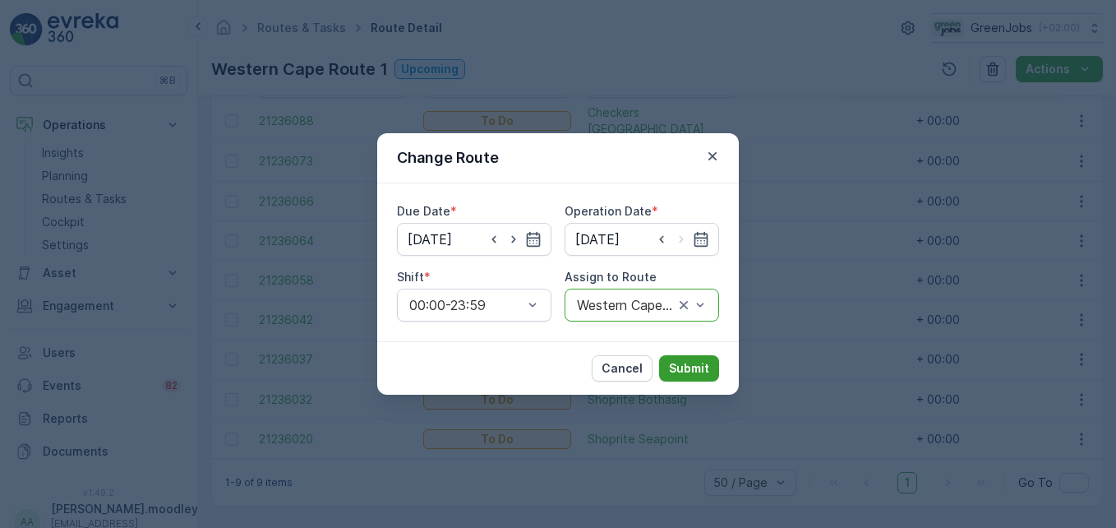
click at [699, 364] on p "Submit" at bounding box center [689, 368] width 40 height 16
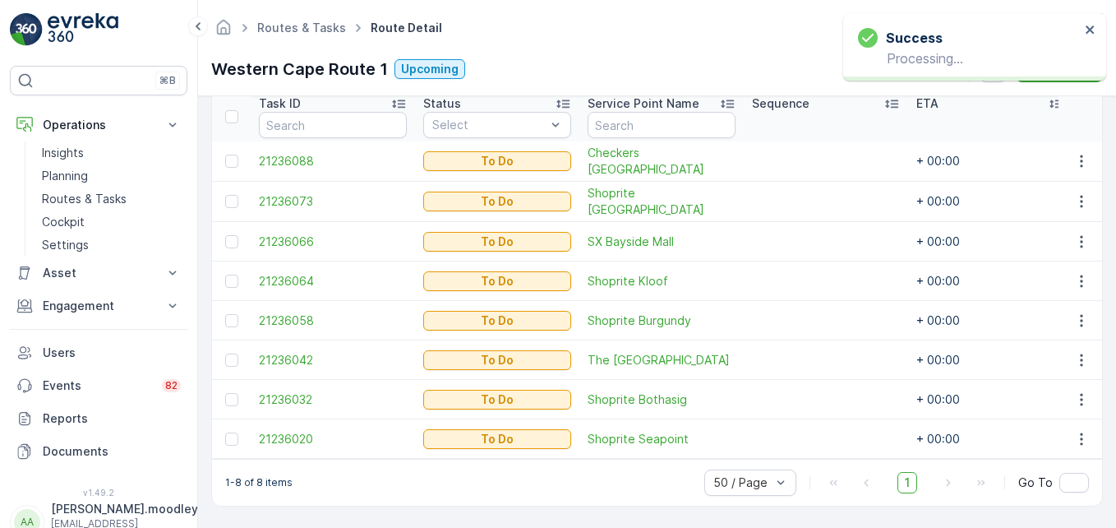
scroll to position [460, 0]
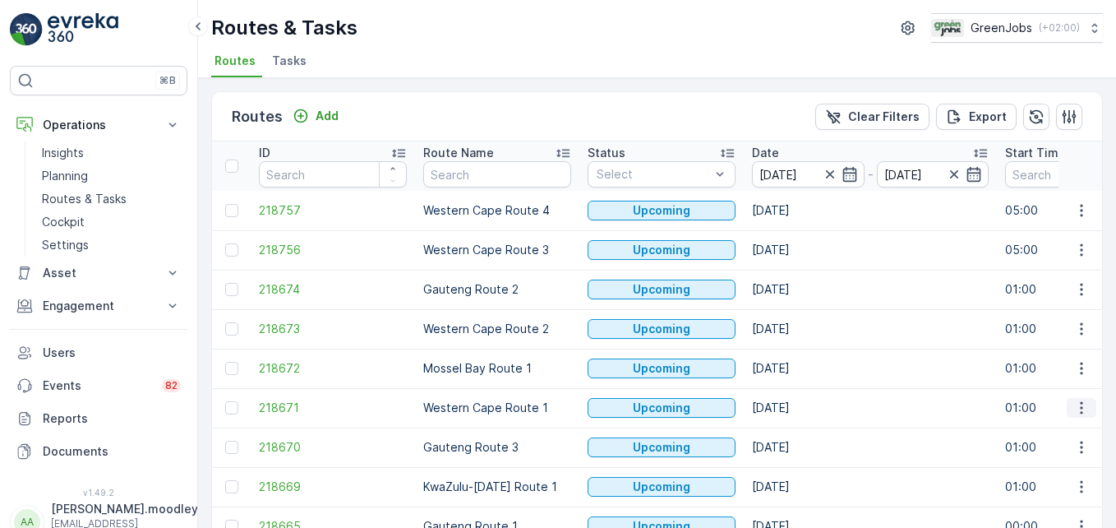
click at [798, 405] on icon "button" at bounding box center [1082, 408] width 16 height 16
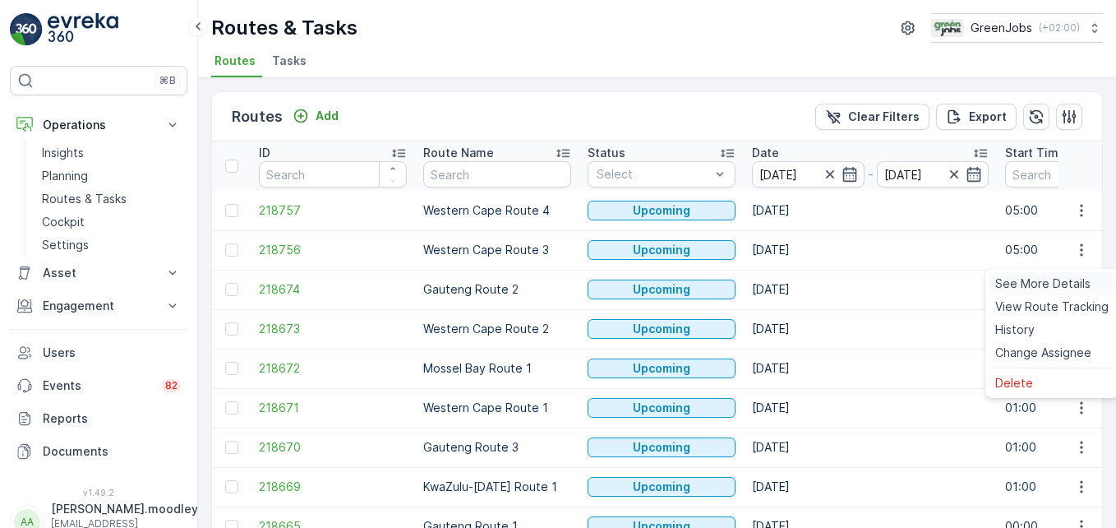
click at [798, 275] on span "See More Details" at bounding box center [1043, 283] width 95 height 16
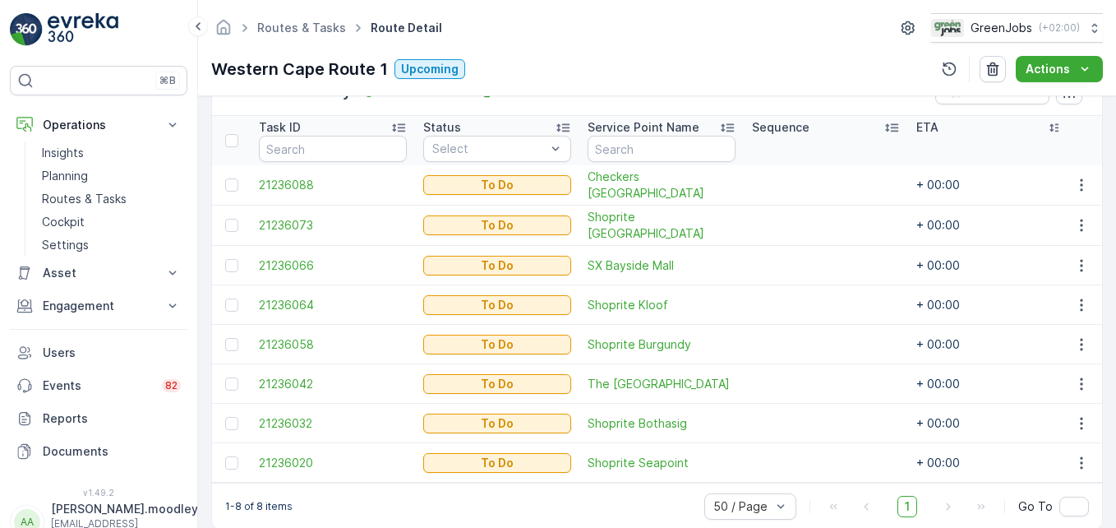
scroll to position [460, 0]
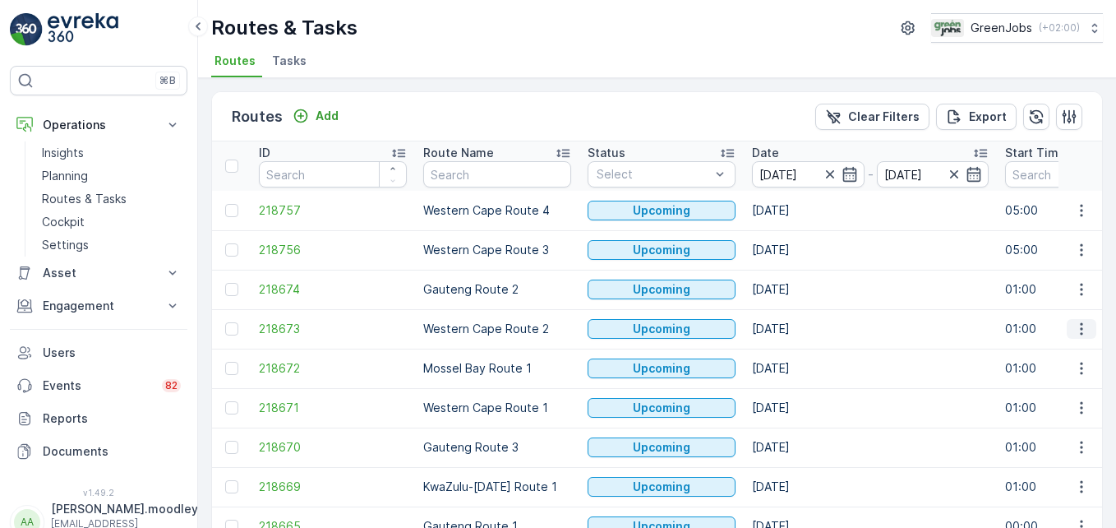
click at [798, 329] on icon "button" at bounding box center [1082, 329] width 16 height 16
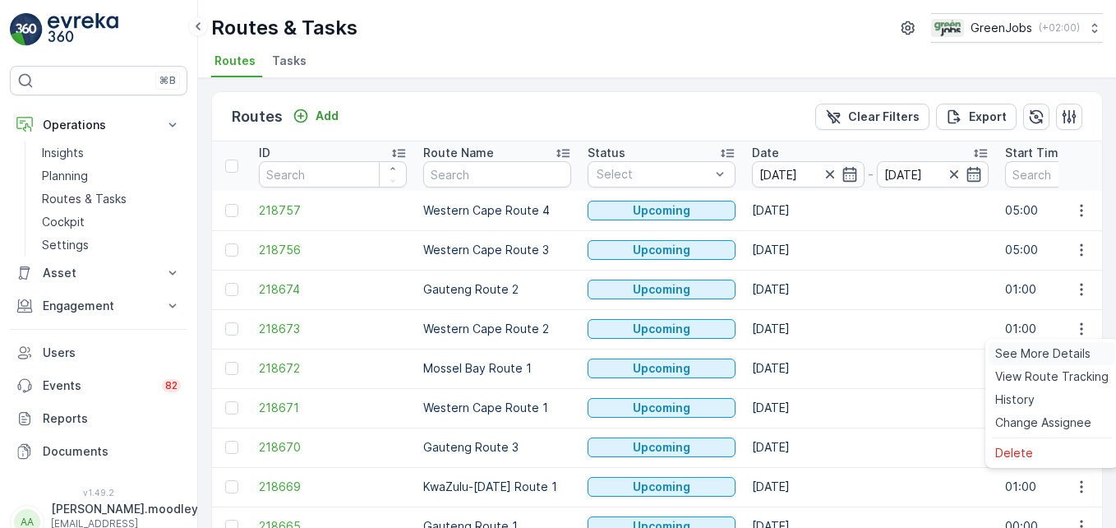
click at [798, 353] on span "See More Details" at bounding box center [1043, 353] width 95 height 16
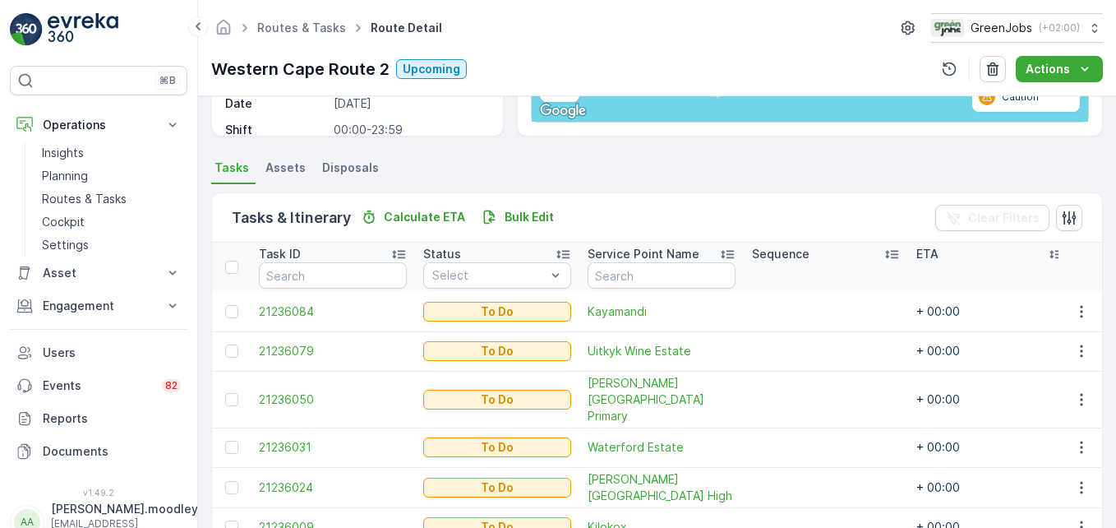
scroll to position [329, 0]
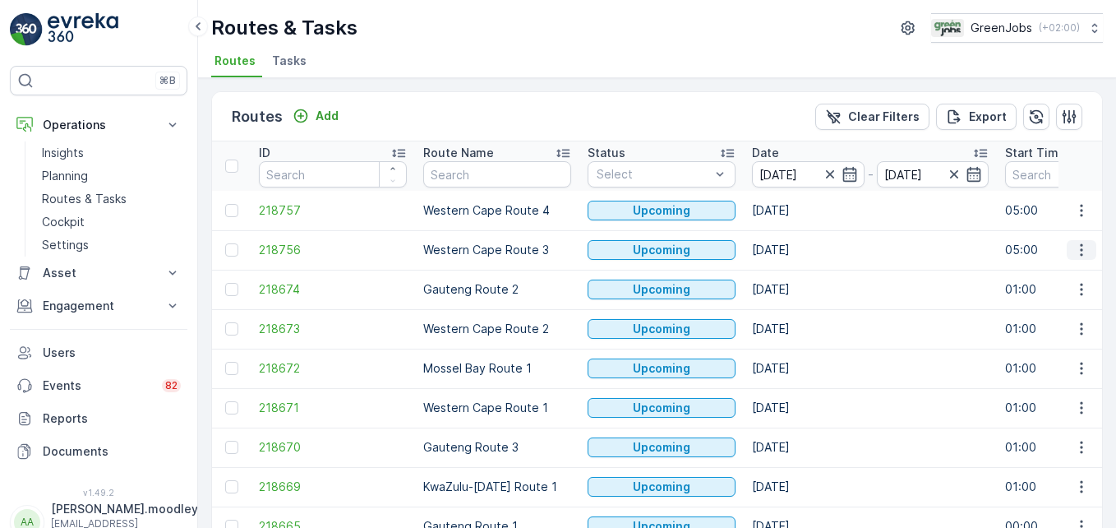
click at [798, 248] on icon "button" at bounding box center [1082, 250] width 16 height 16
click at [798, 273] on span "See More Details" at bounding box center [1043, 274] width 95 height 16
click at [798, 213] on icon "button" at bounding box center [1082, 210] width 16 height 16
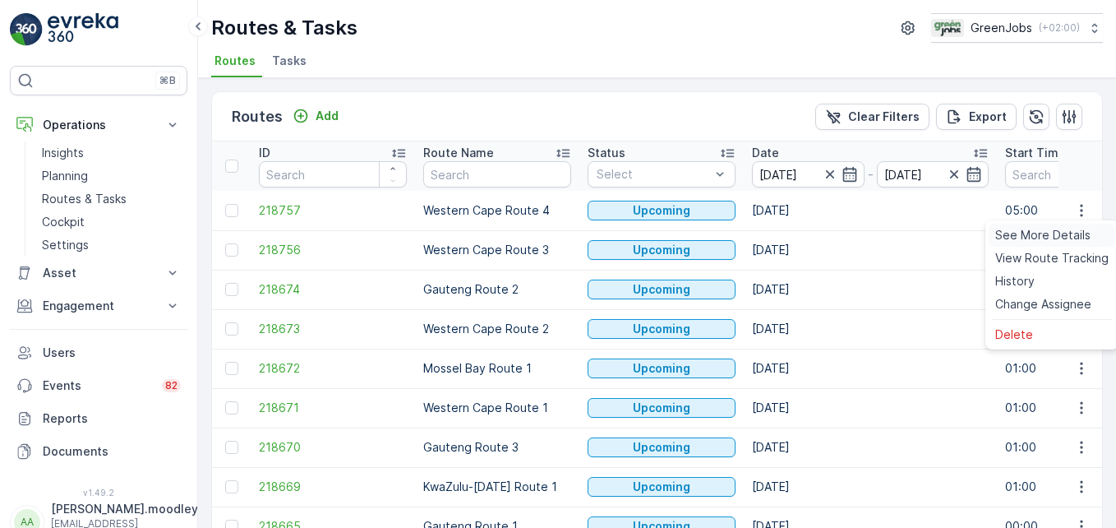
click at [798, 237] on span "See More Details" at bounding box center [1043, 235] width 95 height 16
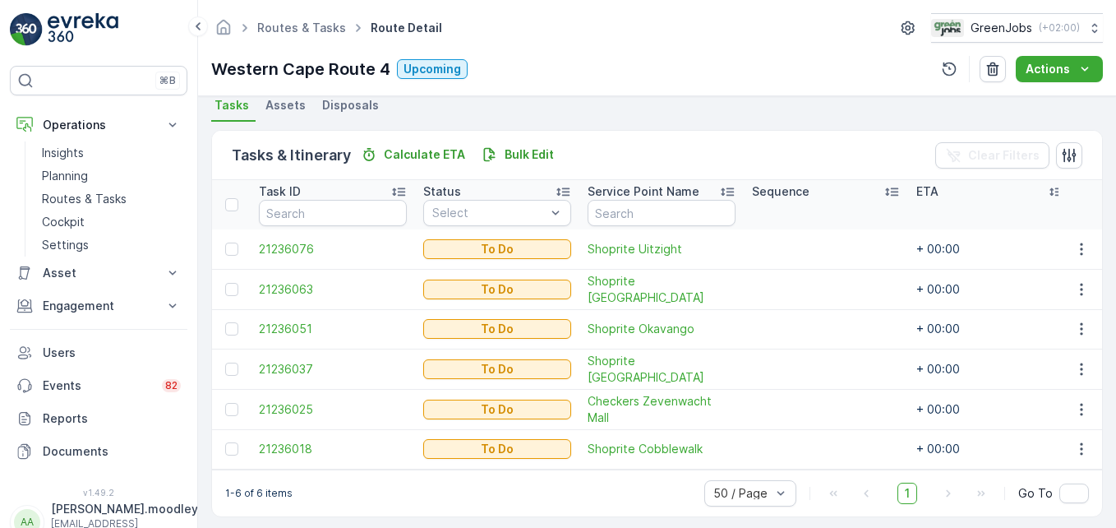
scroll to position [381, 0]
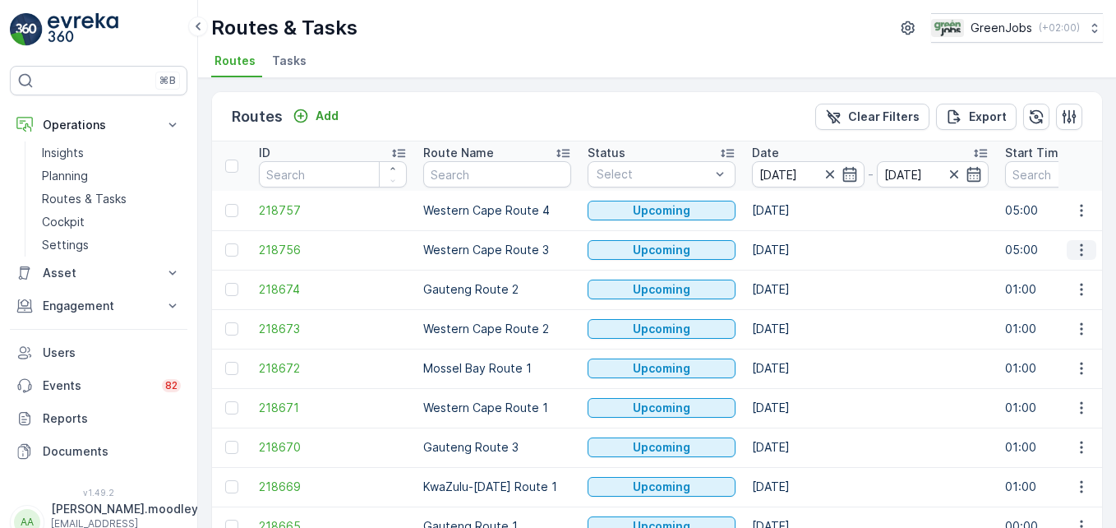
click at [798, 249] on icon "button" at bounding box center [1082, 250] width 16 height 16
click at [798, 280] on span "See More Details" at bounding box center [1043, 274] width 95 height 16
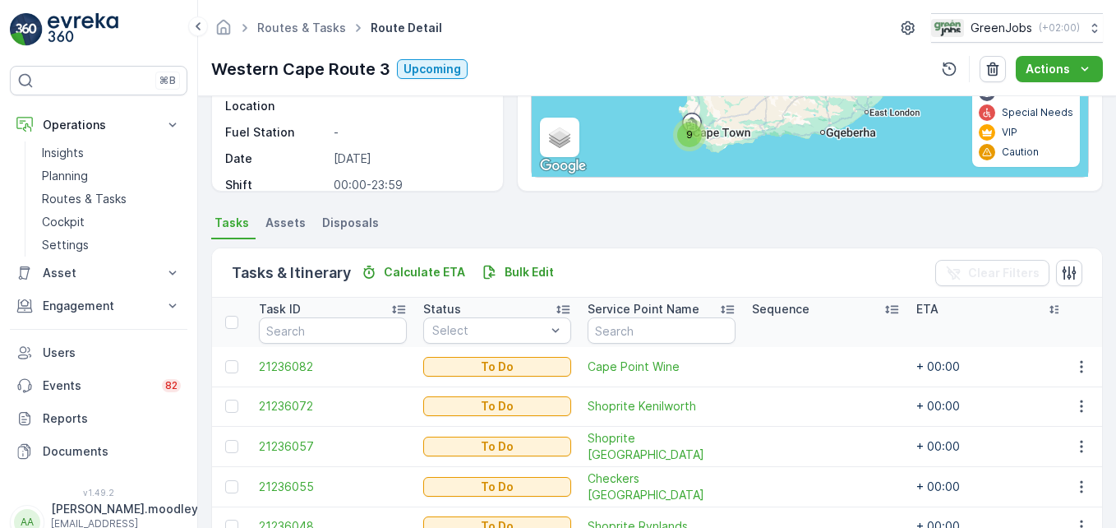
scroll to position [493, 0]
